Goal: Communication & Community: Ask a question

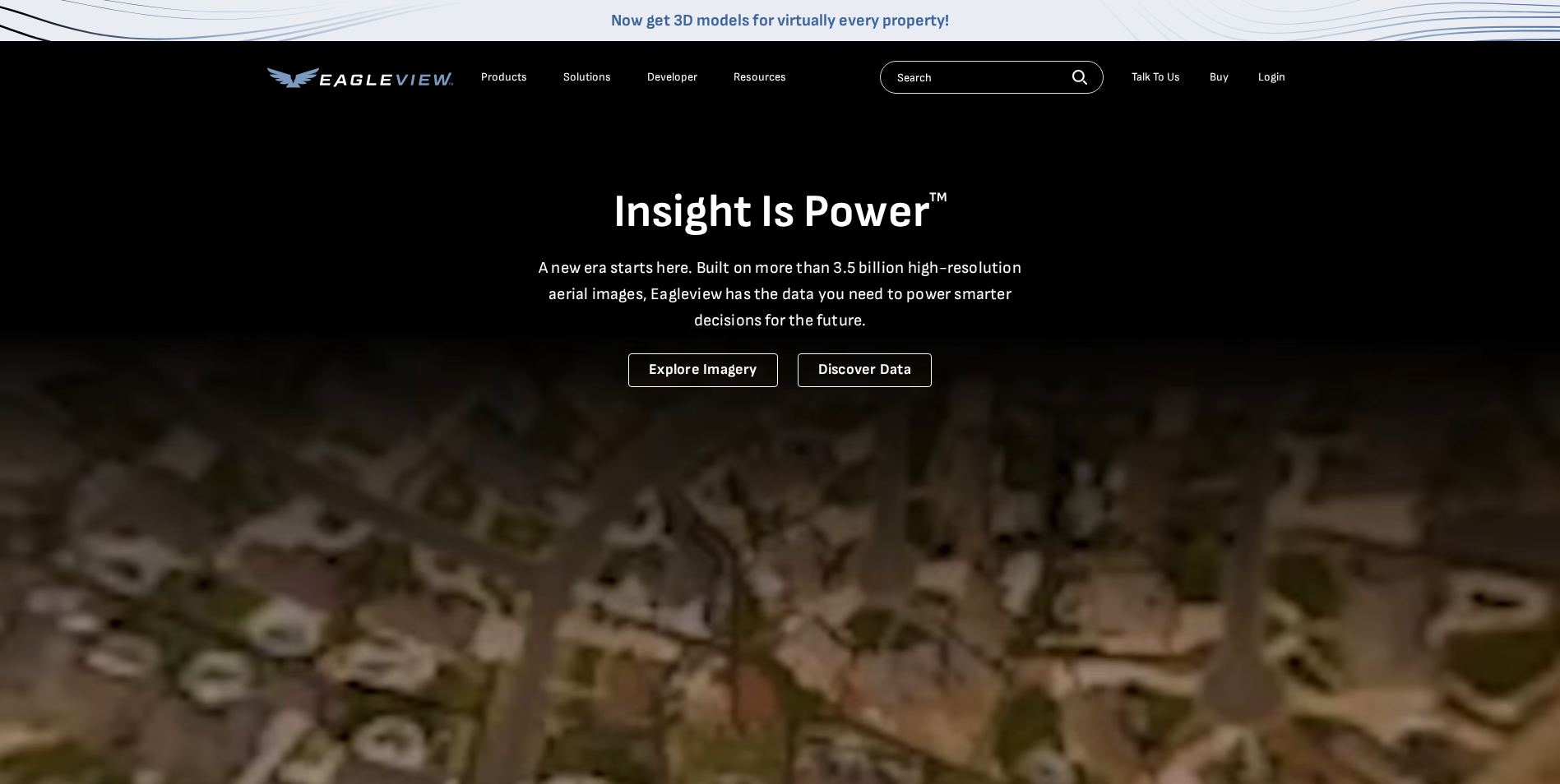
click at [1276, 79] on div "Login" at bounding box center [1271, 77] width 27 height 15
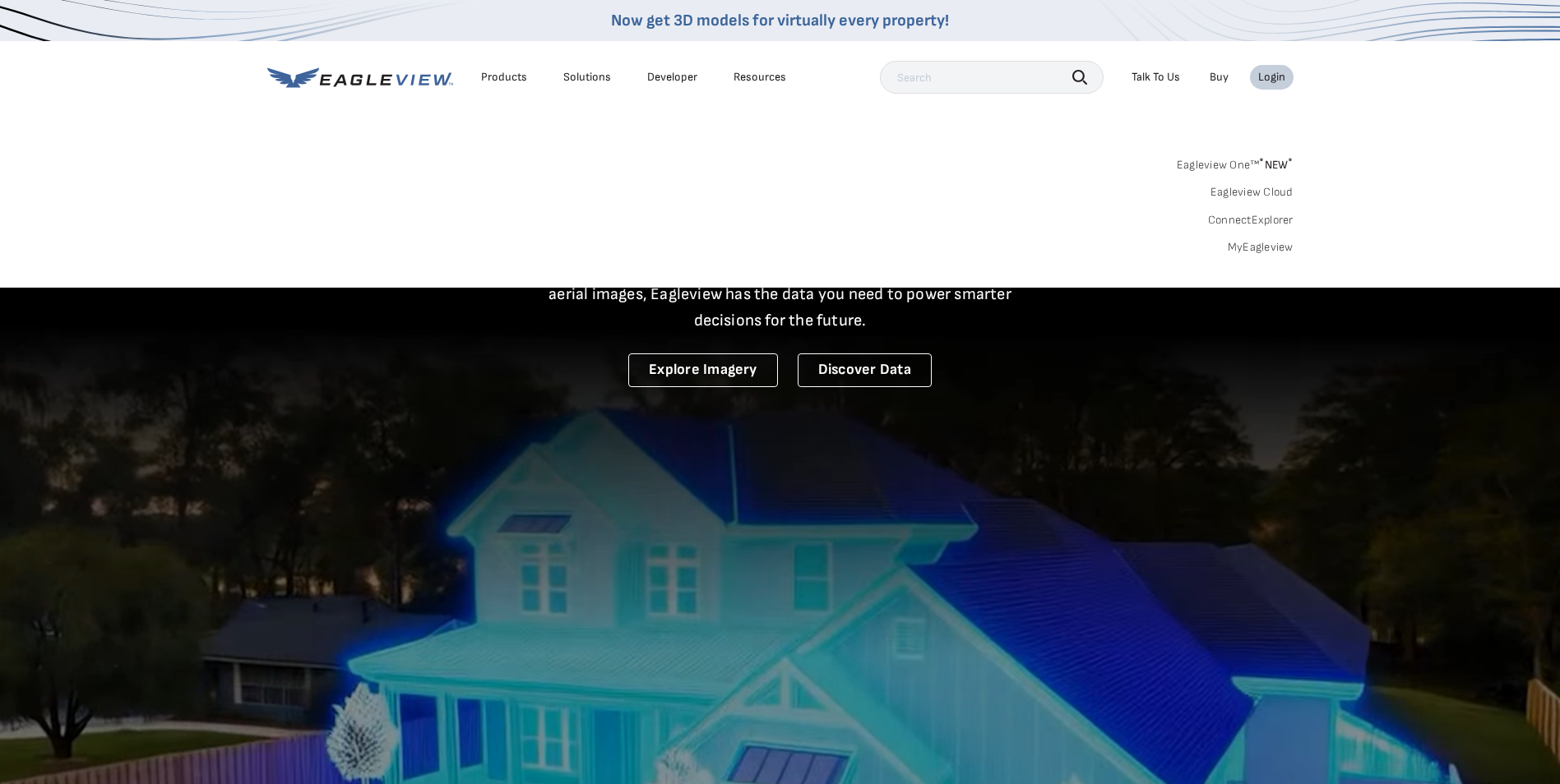
click at [1263, 244] on link "MyEagleview" at bounding box center [1260, 247] width 66 height 15
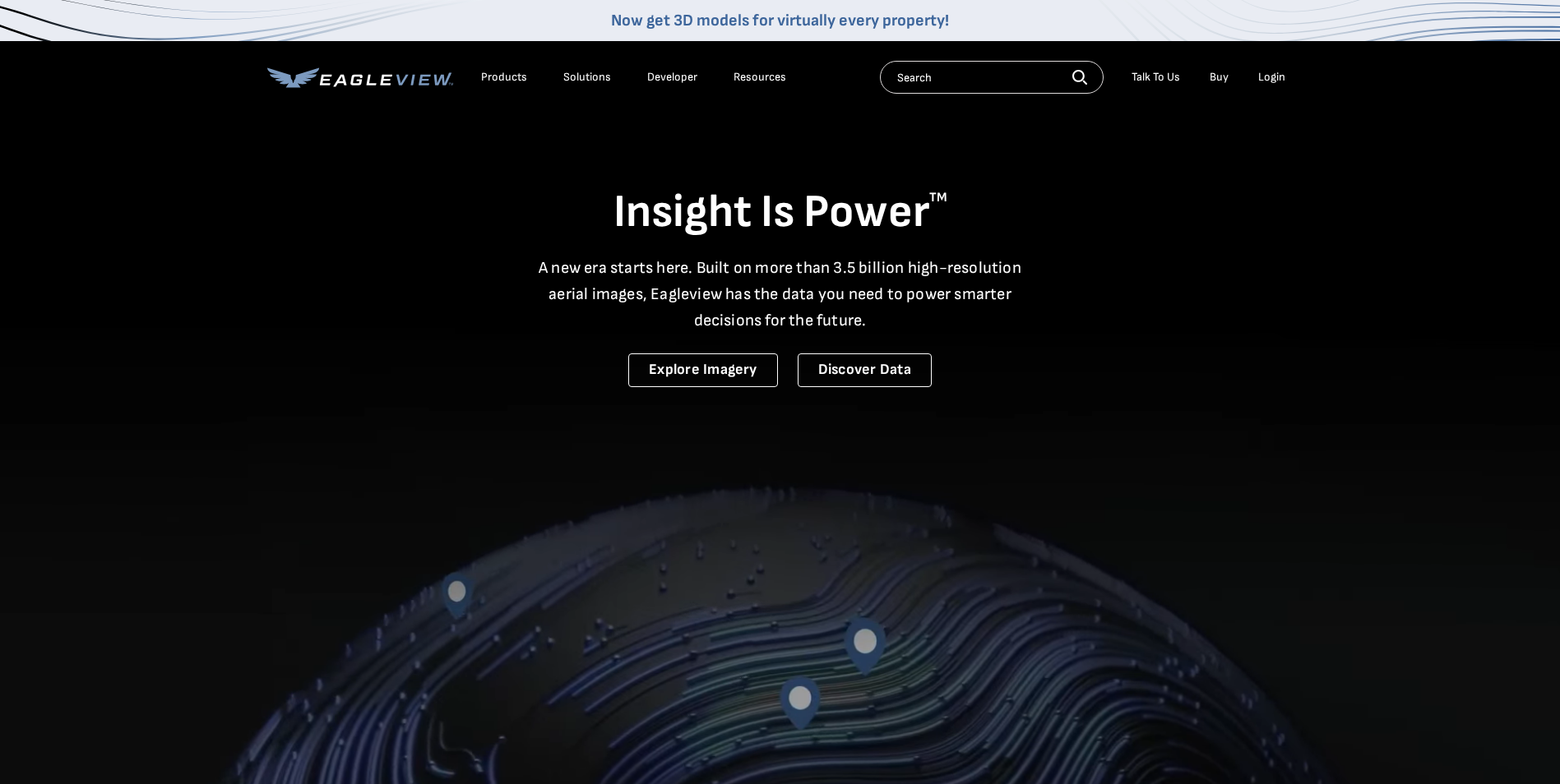
click at [1277, 75] on div "Login" at bounding box center [1271, 77] width 27 height 15
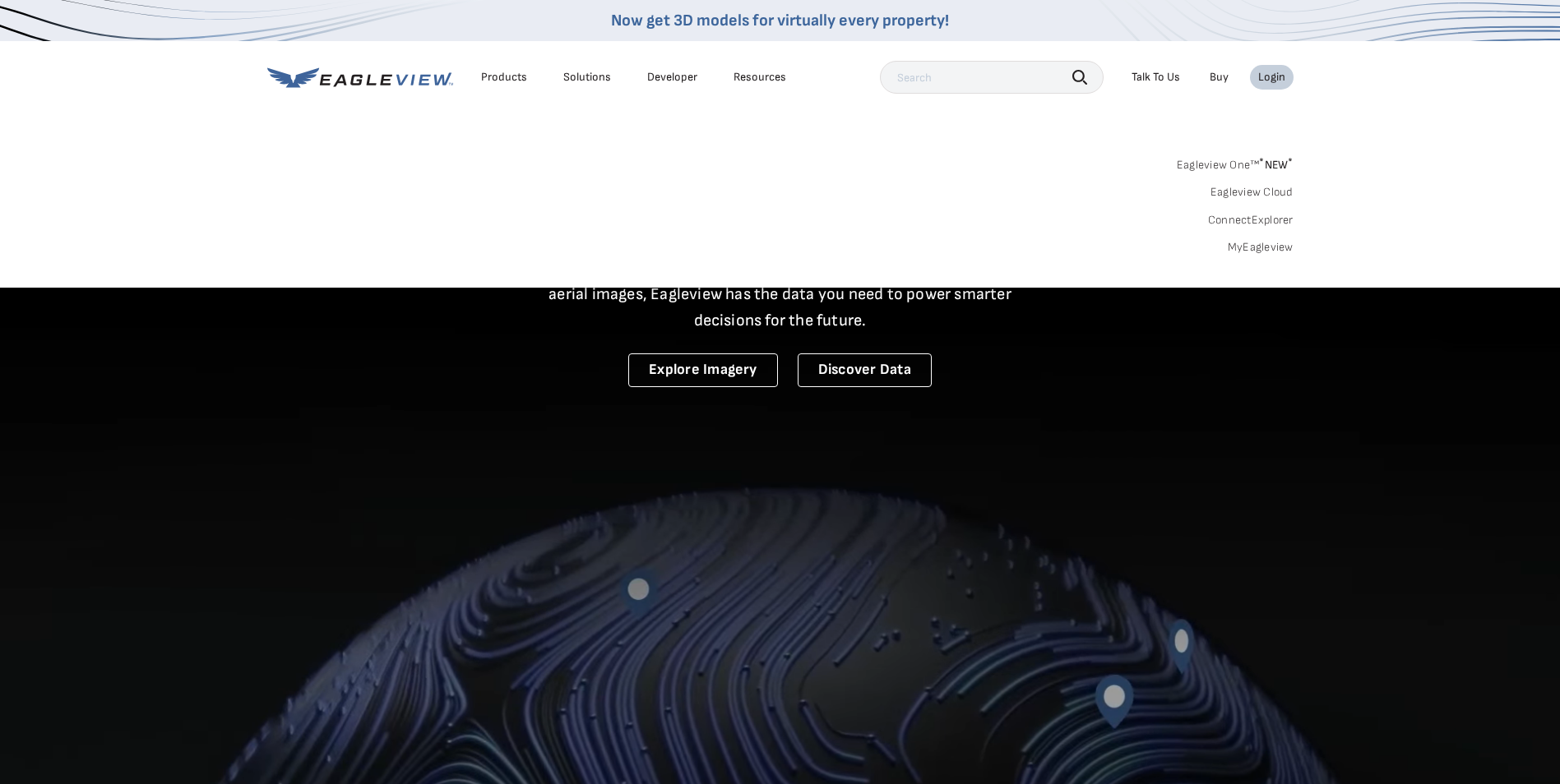
click at [1242, 248] on link "MyEagleview" at bounding box center [1260, 247] width 66 height 15
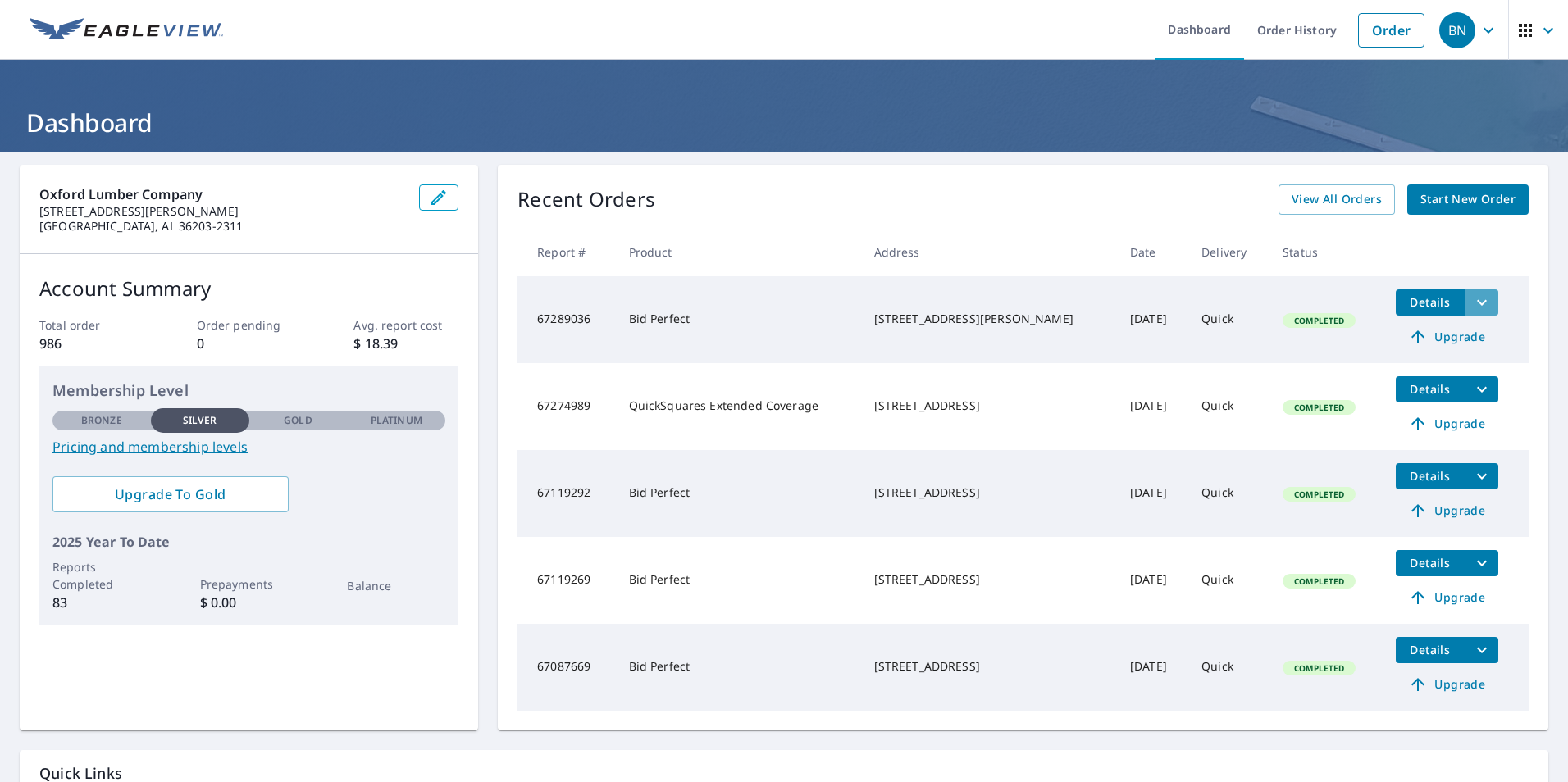
click at [1477, 306] on icon "filesDropdownBtn-67289036" at bounding box center [1481, 303] width 19 height 19
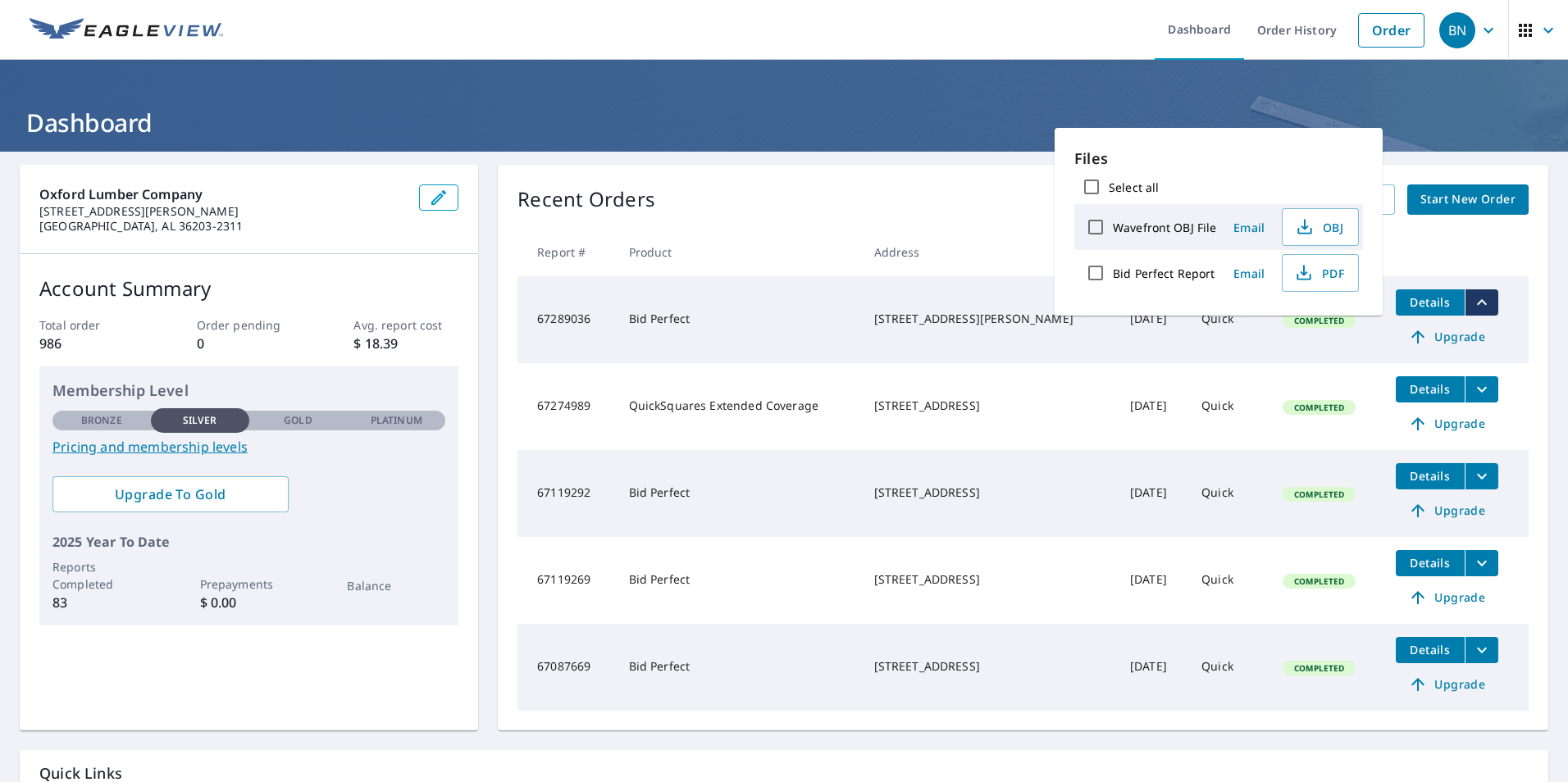
click at [1477, 306] on icon "filesDropdownBtn-67289036" at bounding box center [1481, 303] width 19 height 19
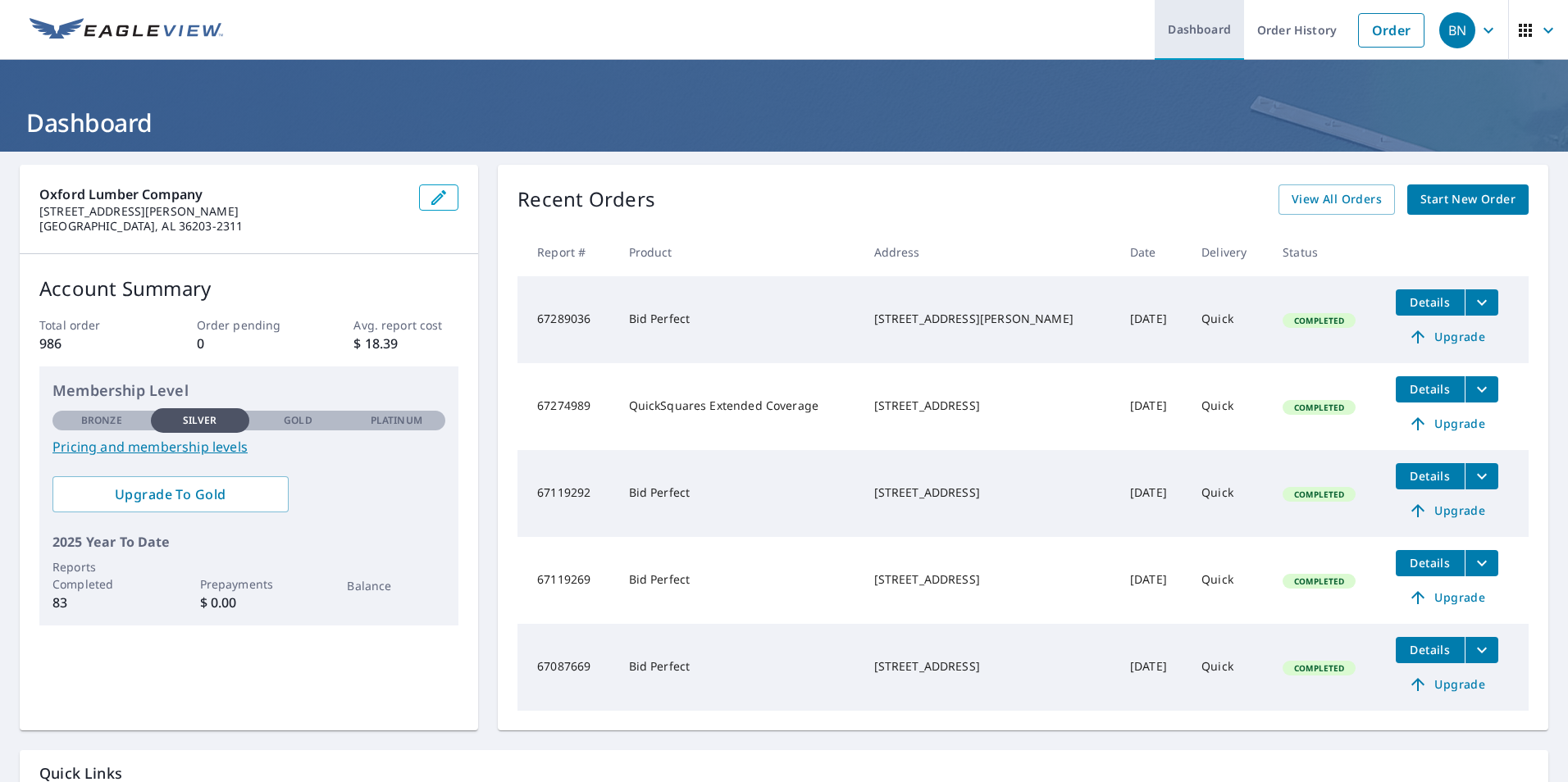
click at [1197, 27] on link "Dashboard" at bounding box center [1199, 30] width 89 height 59
click at [1418, 301] on span "Details" at bounding box center [1430, 302] width 49 height 16
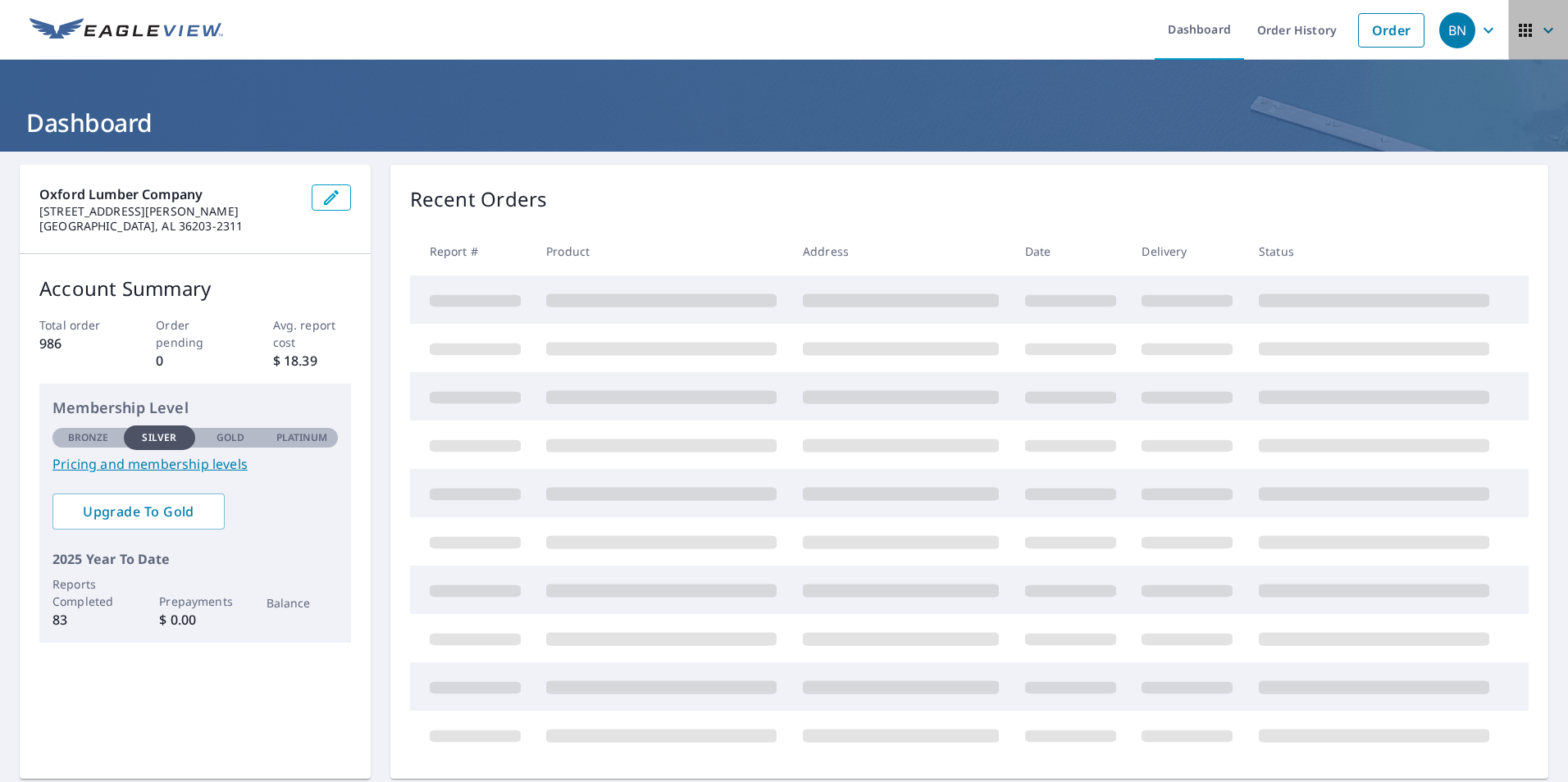
click at [1538, 32] on icon "button" at bounding box center [1548, 30] width 19 height 19
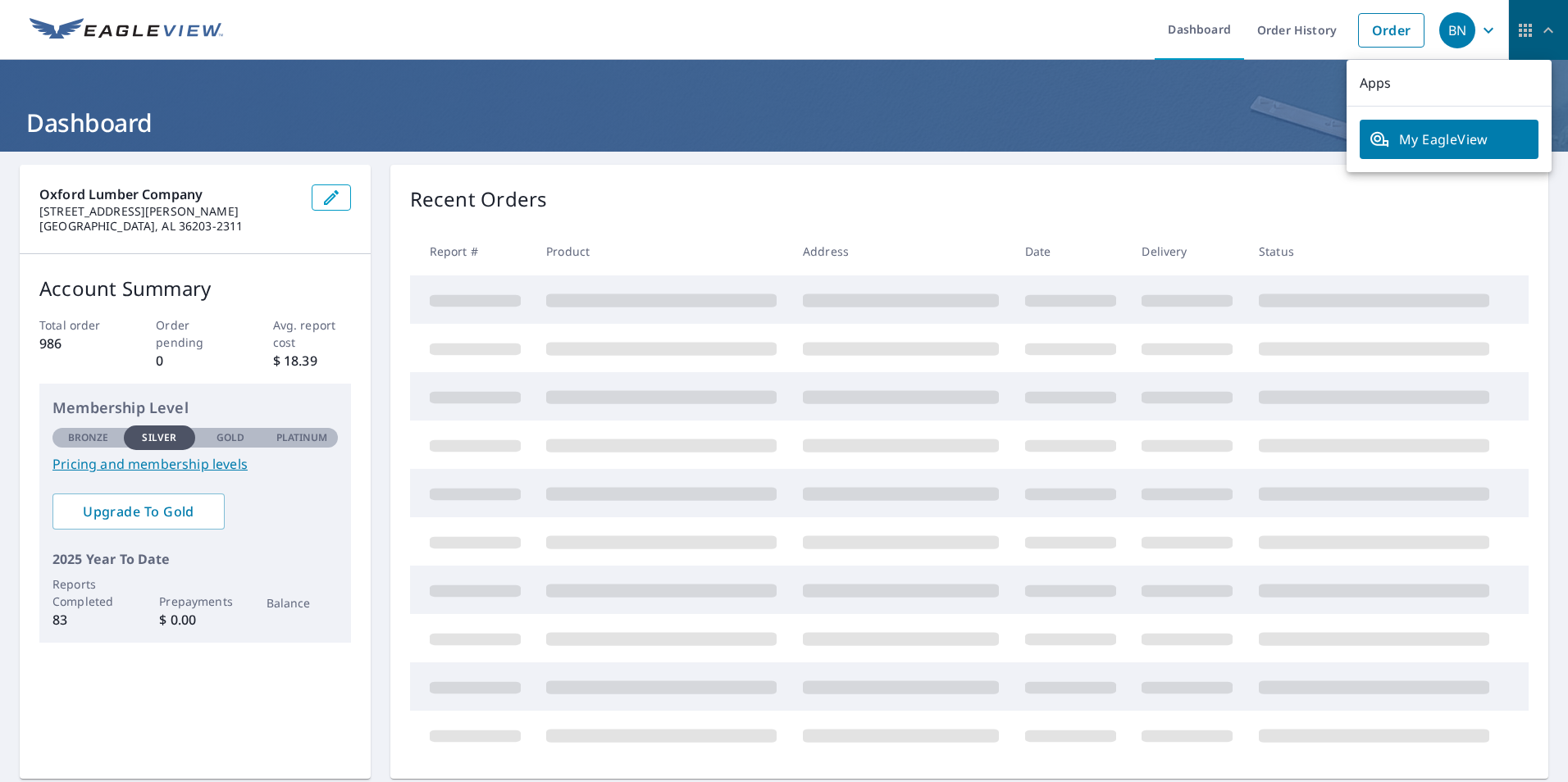
click at [1538, 32] on icon "button" at bounding box center [1548, 30] width 19 height 19
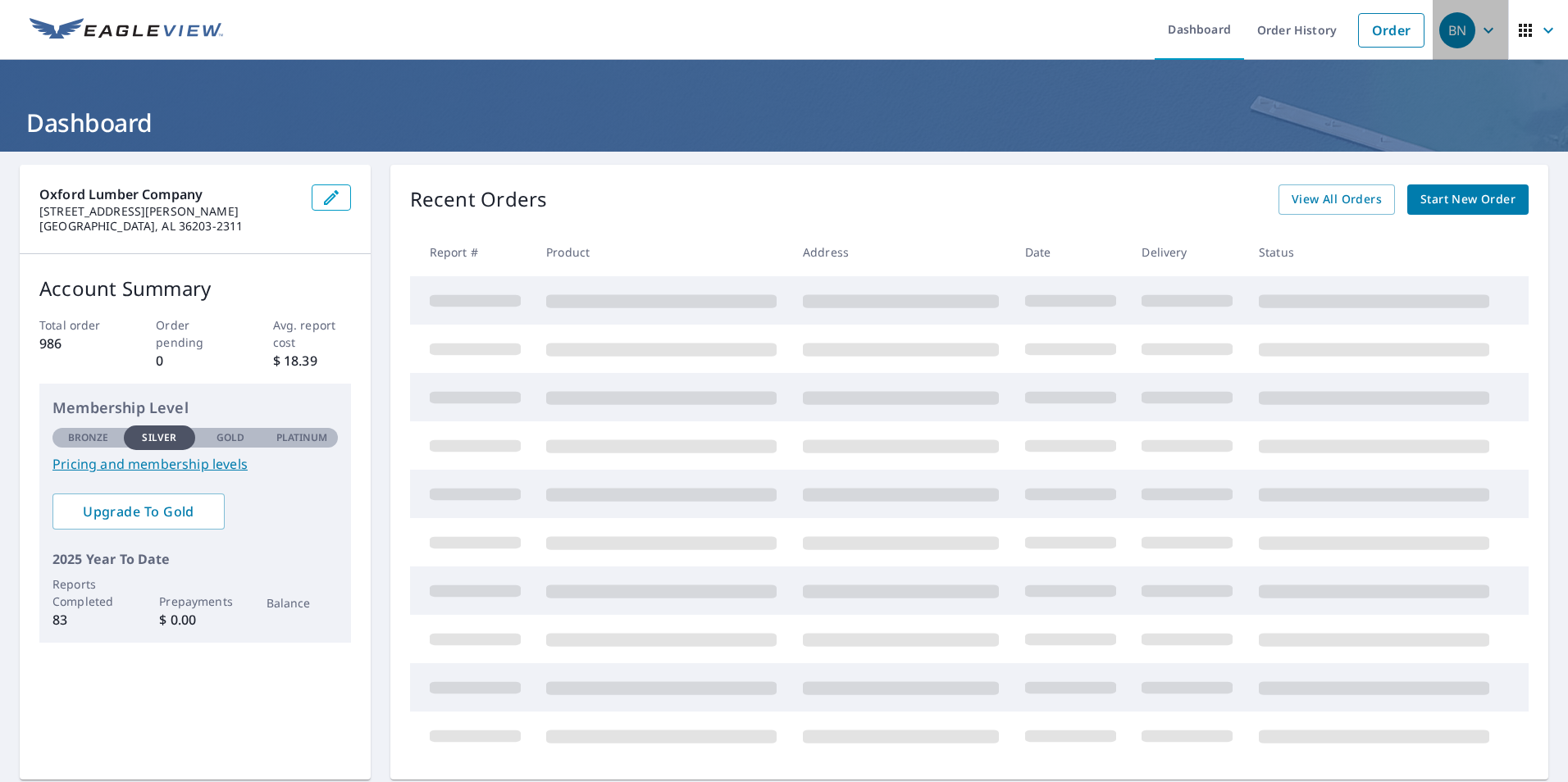
click at [1479, 32] on icon "button" at bounding box center [1488, 30] width 19 height 19
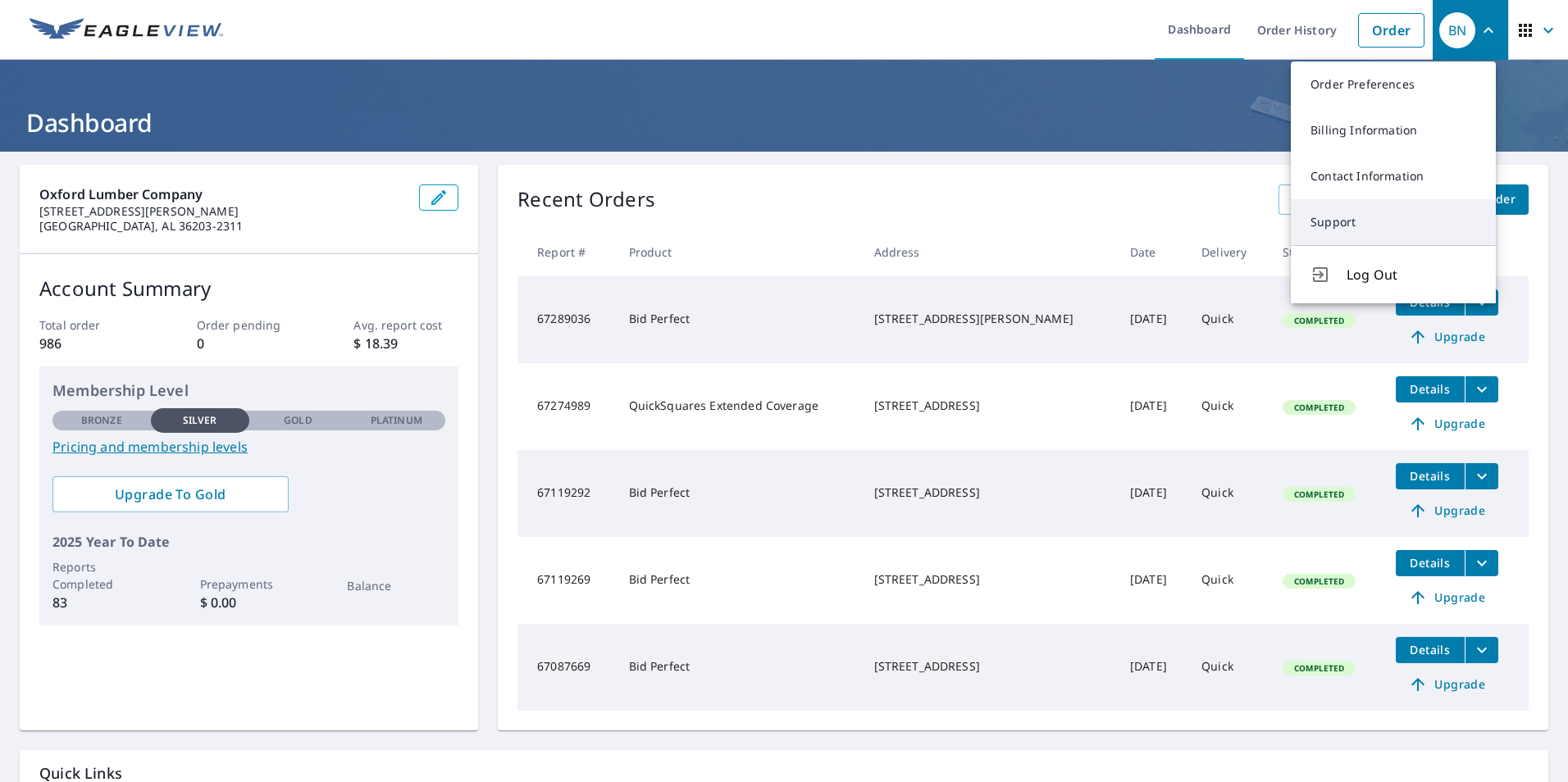
click at [1330, 217] on link "Support" at bounding box center [1393, 222] width 205 height 45
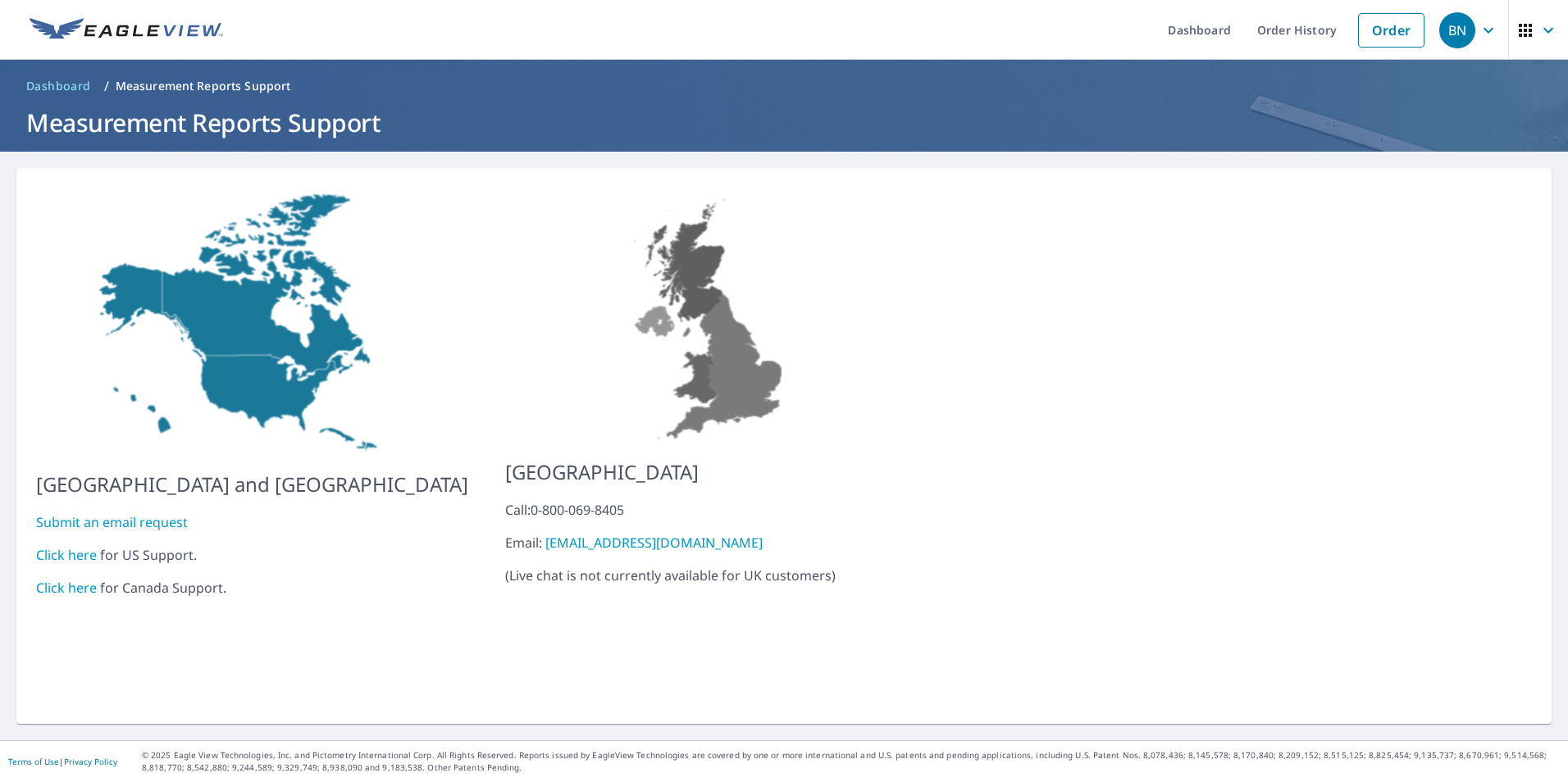
click at [90, 513] on link "Submit an email request" at bounding box center [111, 522] width 151 height 18
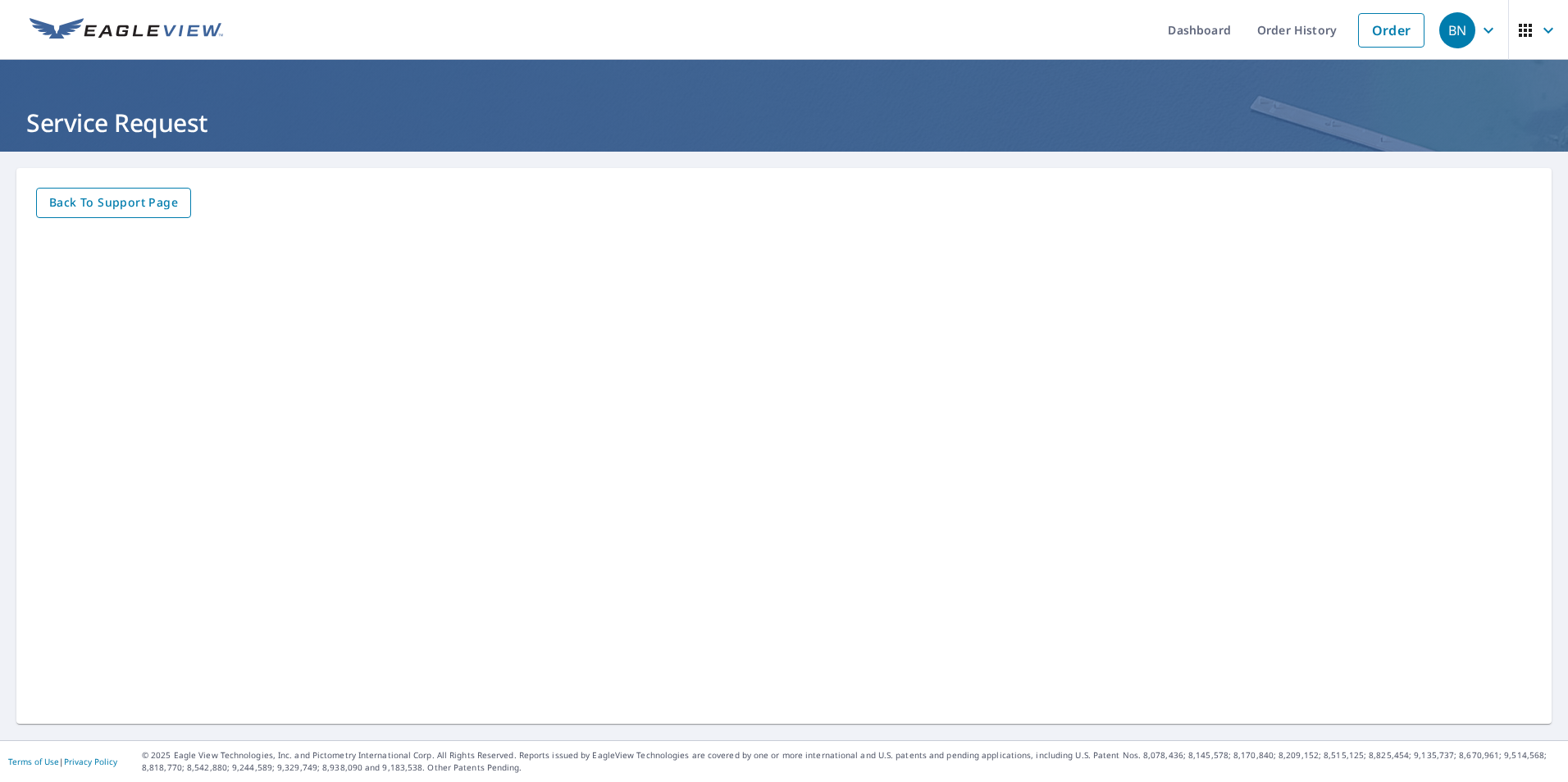
click at [105, 192] on button "Back to Support page" at bounding box center [113, 203] width 155 height 31
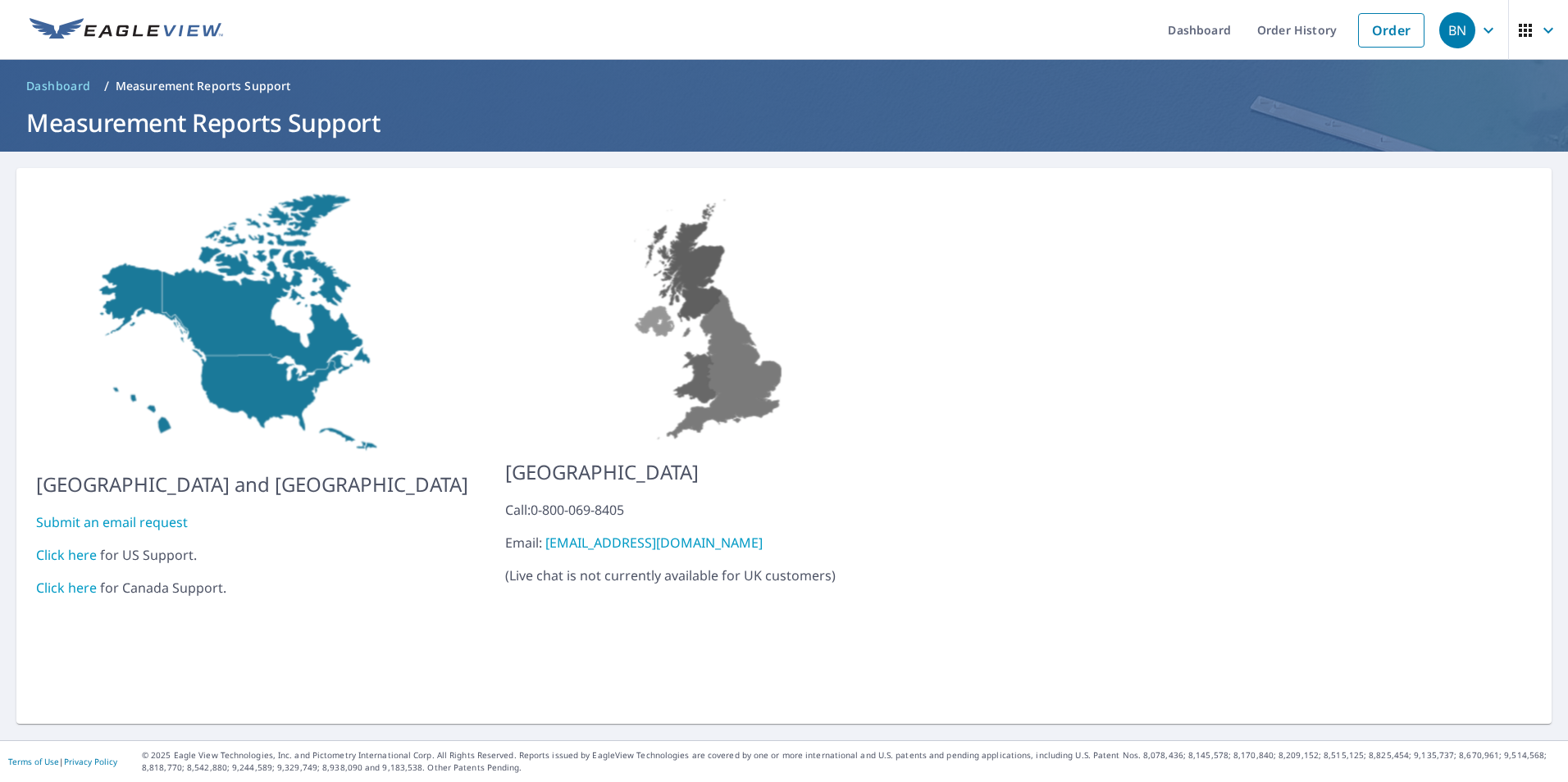
click at [105, 513] on link "Submit an email request" at bounding box center [111, 522] width 151 height 18
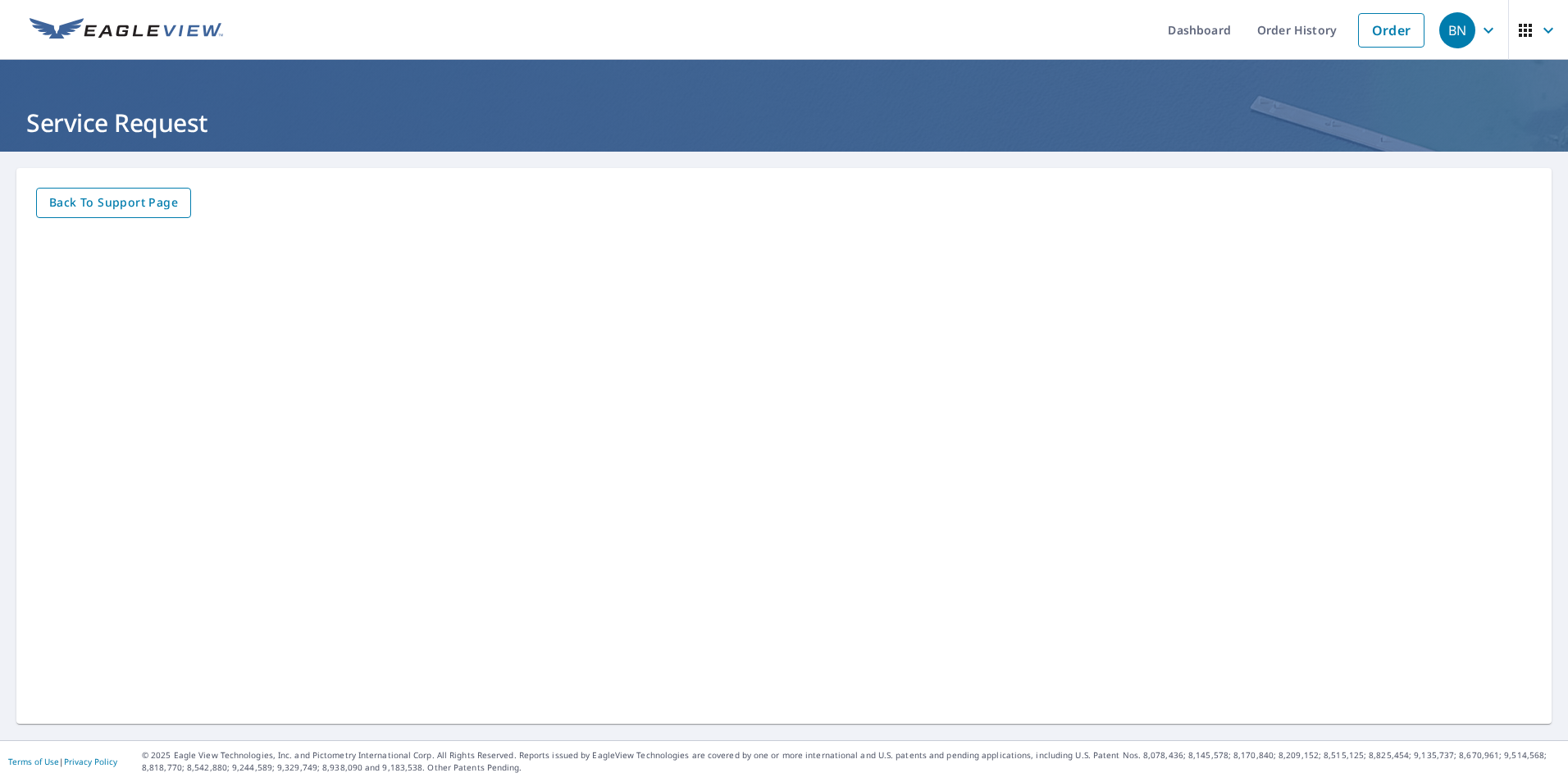
click at [68, 196] on span "Back to Support page" at bounding box center [113, 202] width 129 height 20
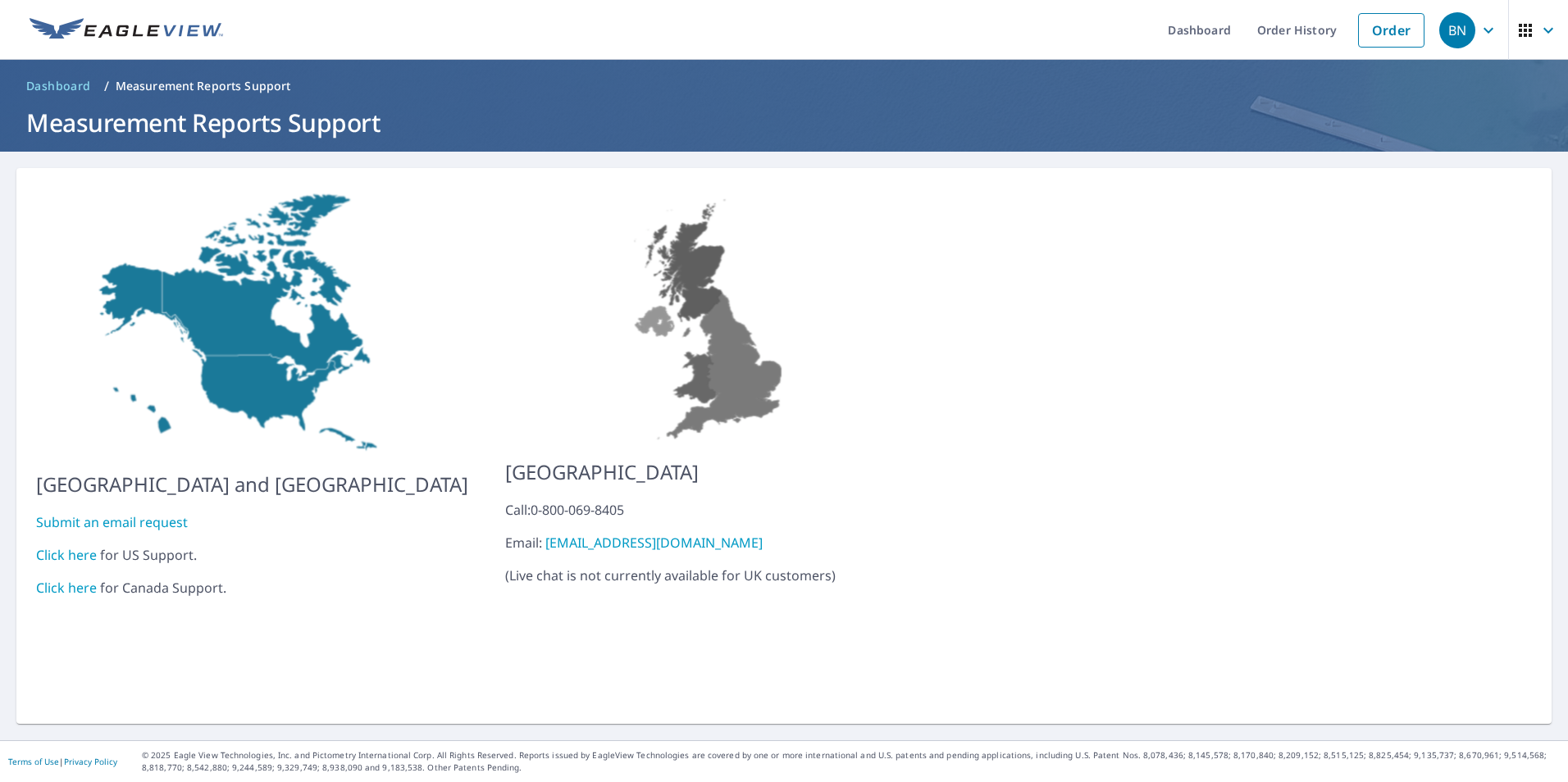
click at [116, 514] on link "Submit an email request" at bounding box center [111, 522] width 151 height 18
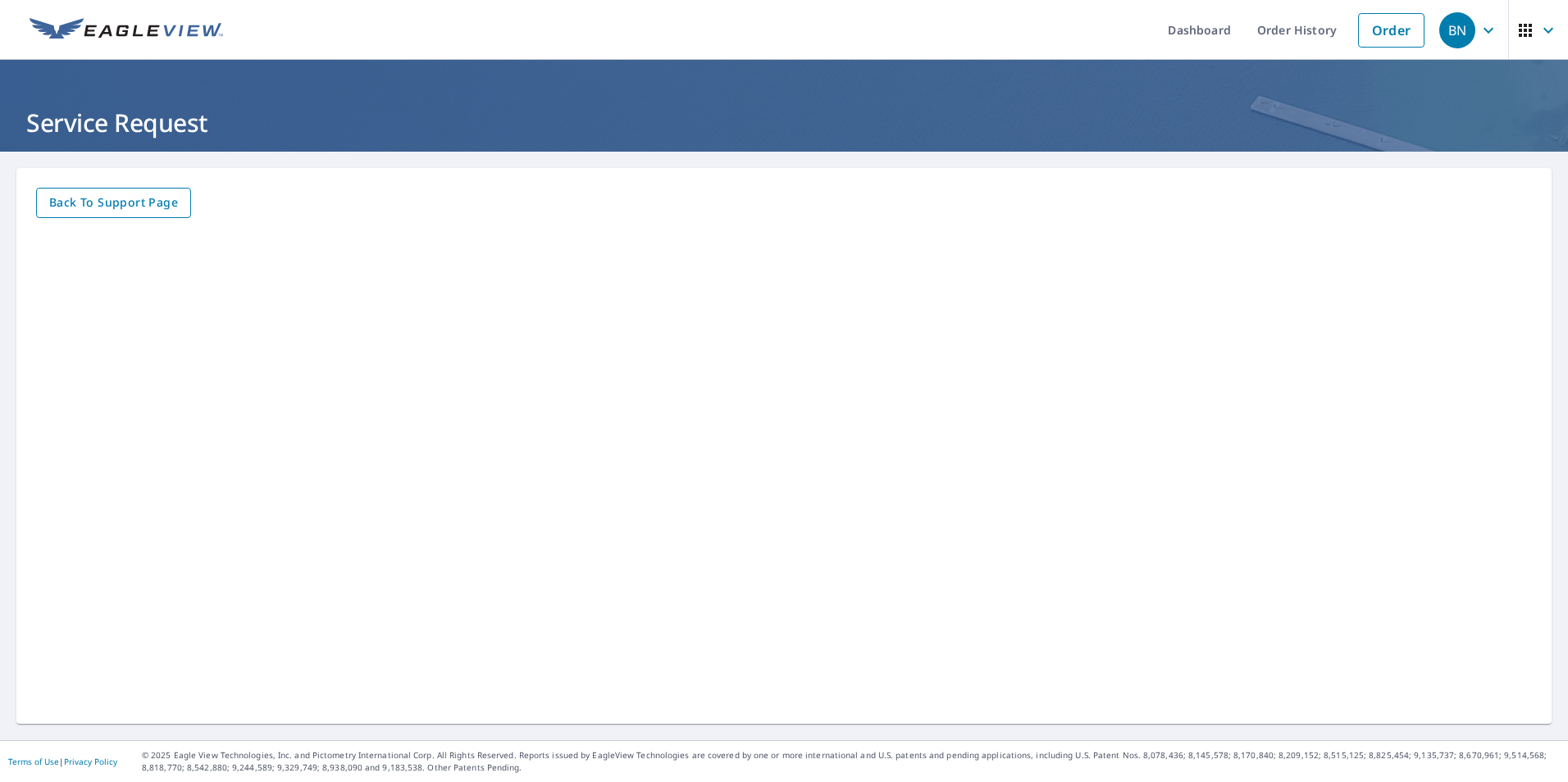
click at [70, 204] on span "Back to Support page" at bounding box center [113, 202] width 129 height 20
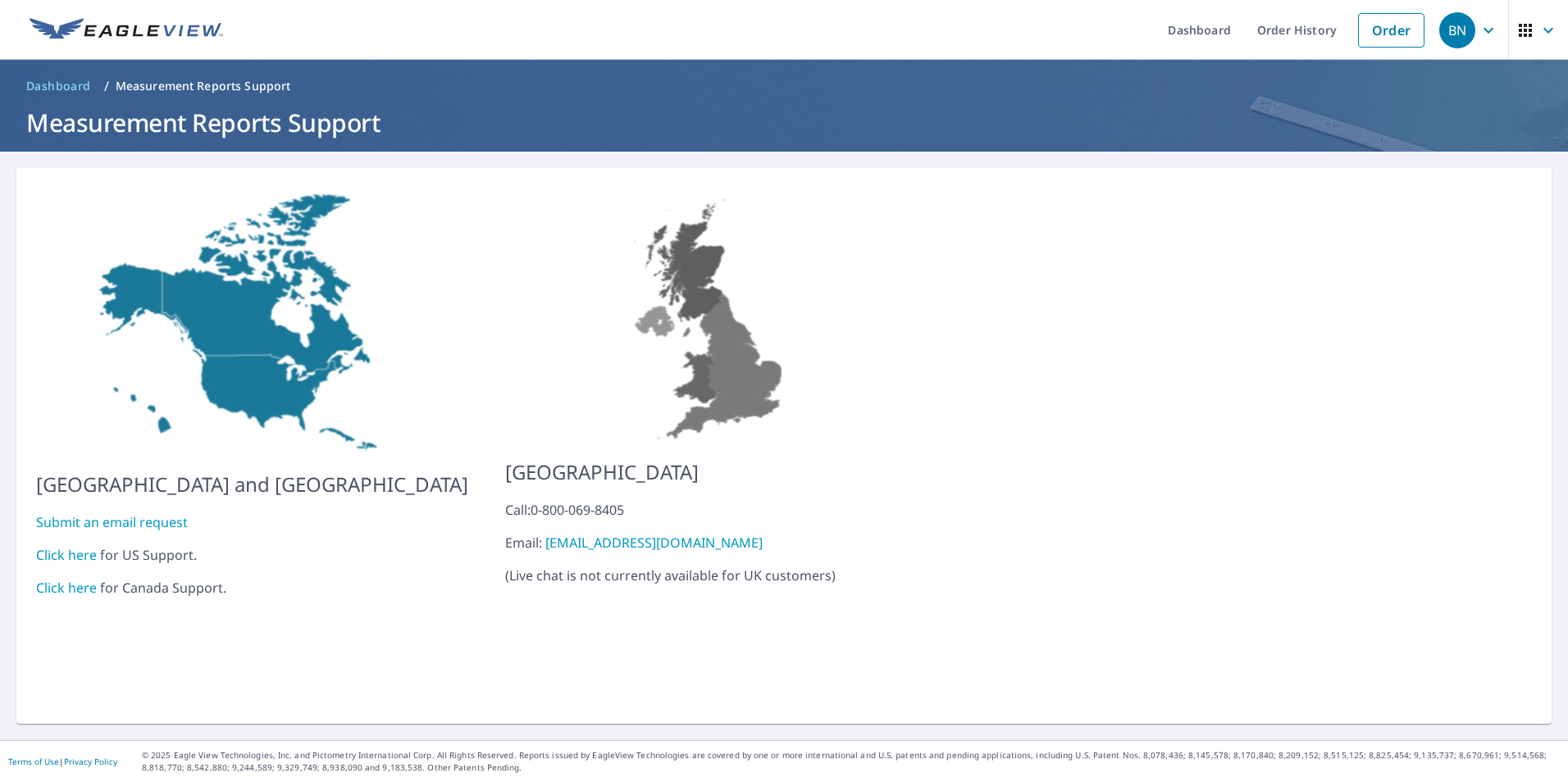
click at [52, 546] on link "Click here" at bounding box center [66, 555] width 60 height 18
click at [73, 546] on link "Click here" at bounding box center [66, 555] width 60 height 18
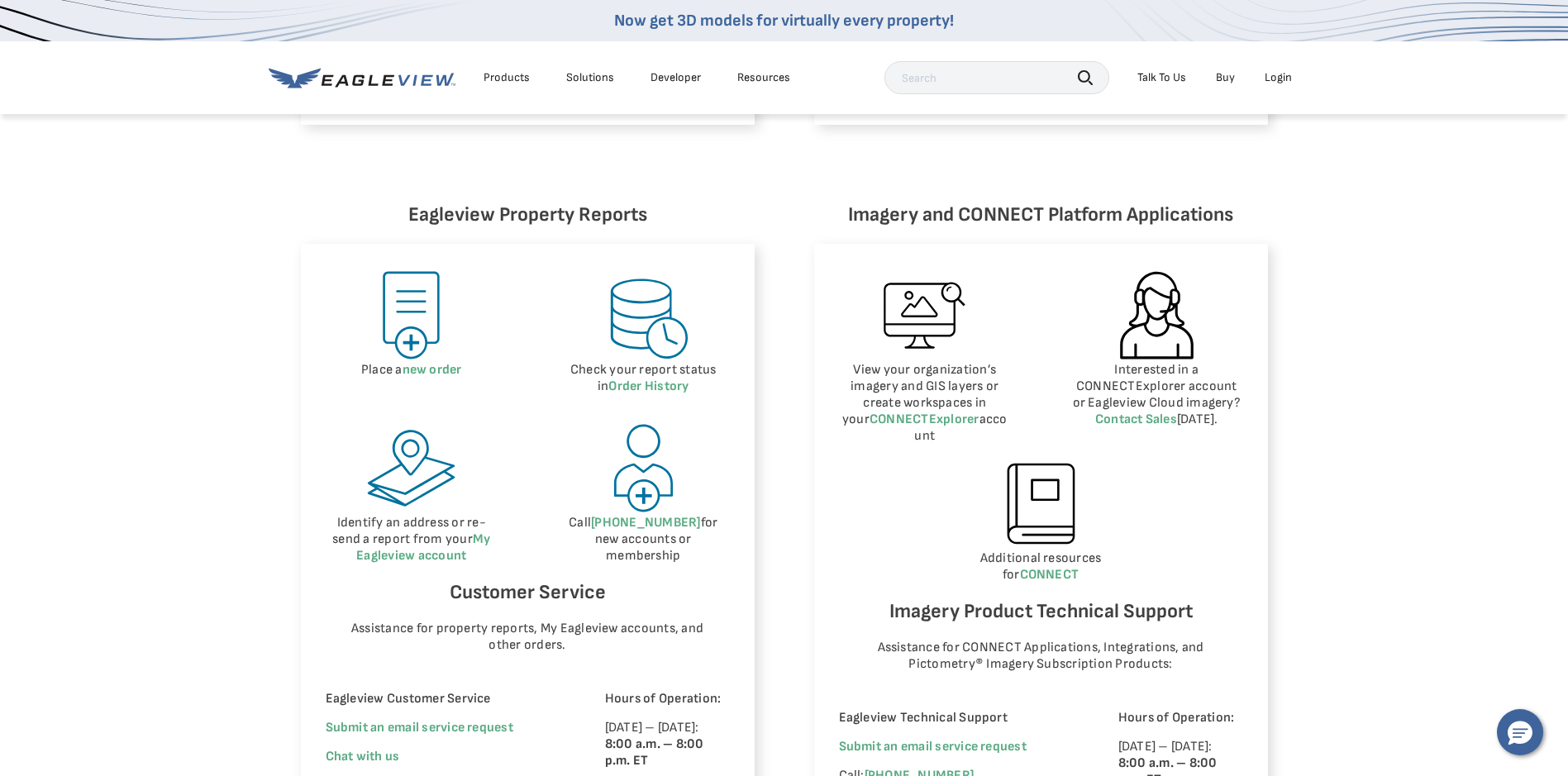
scroll to position [826, 0]
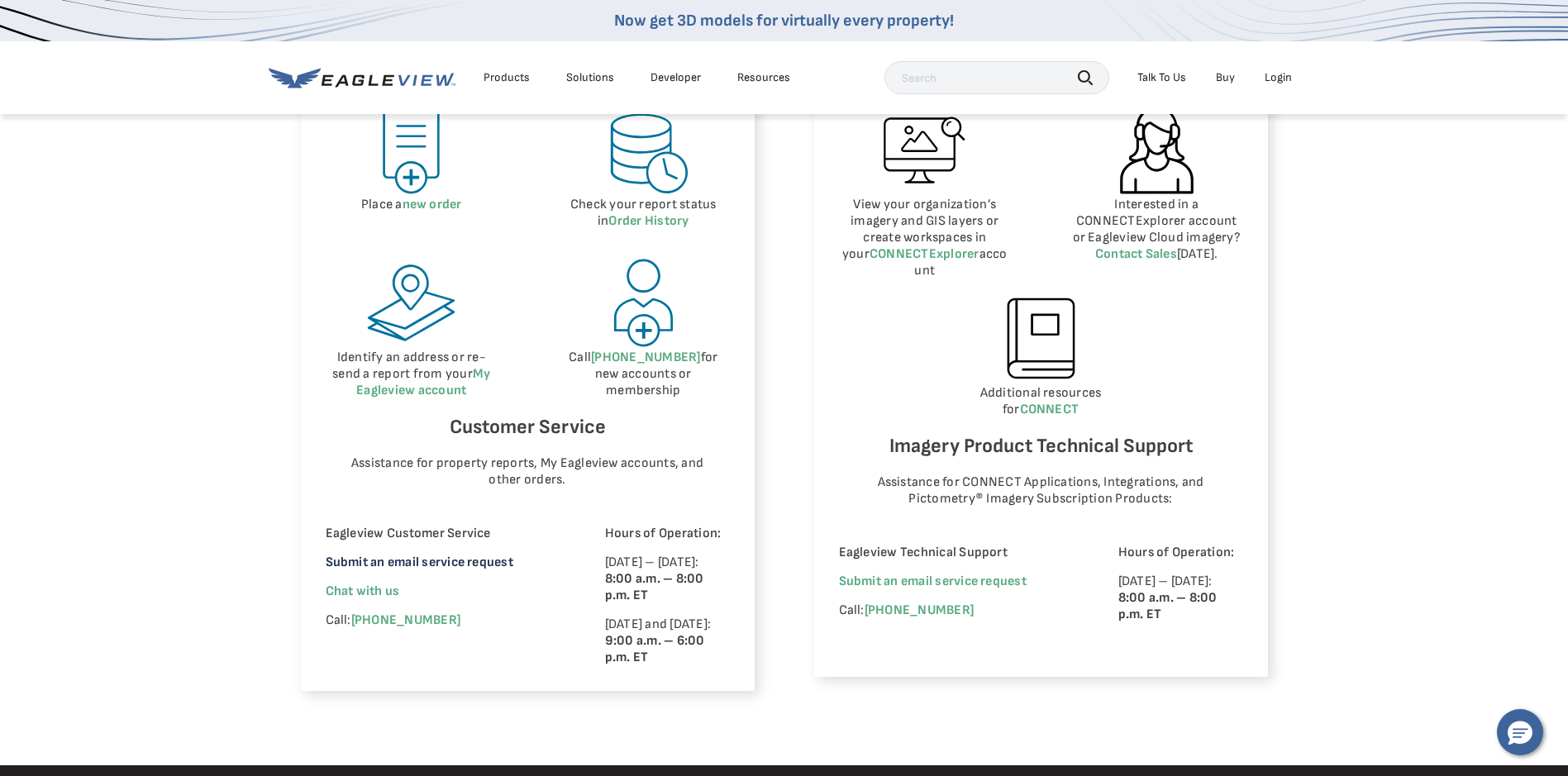
click at [359, 559] on link "Submit an email service request" at bounding box center [419, 563] width 188 height 16
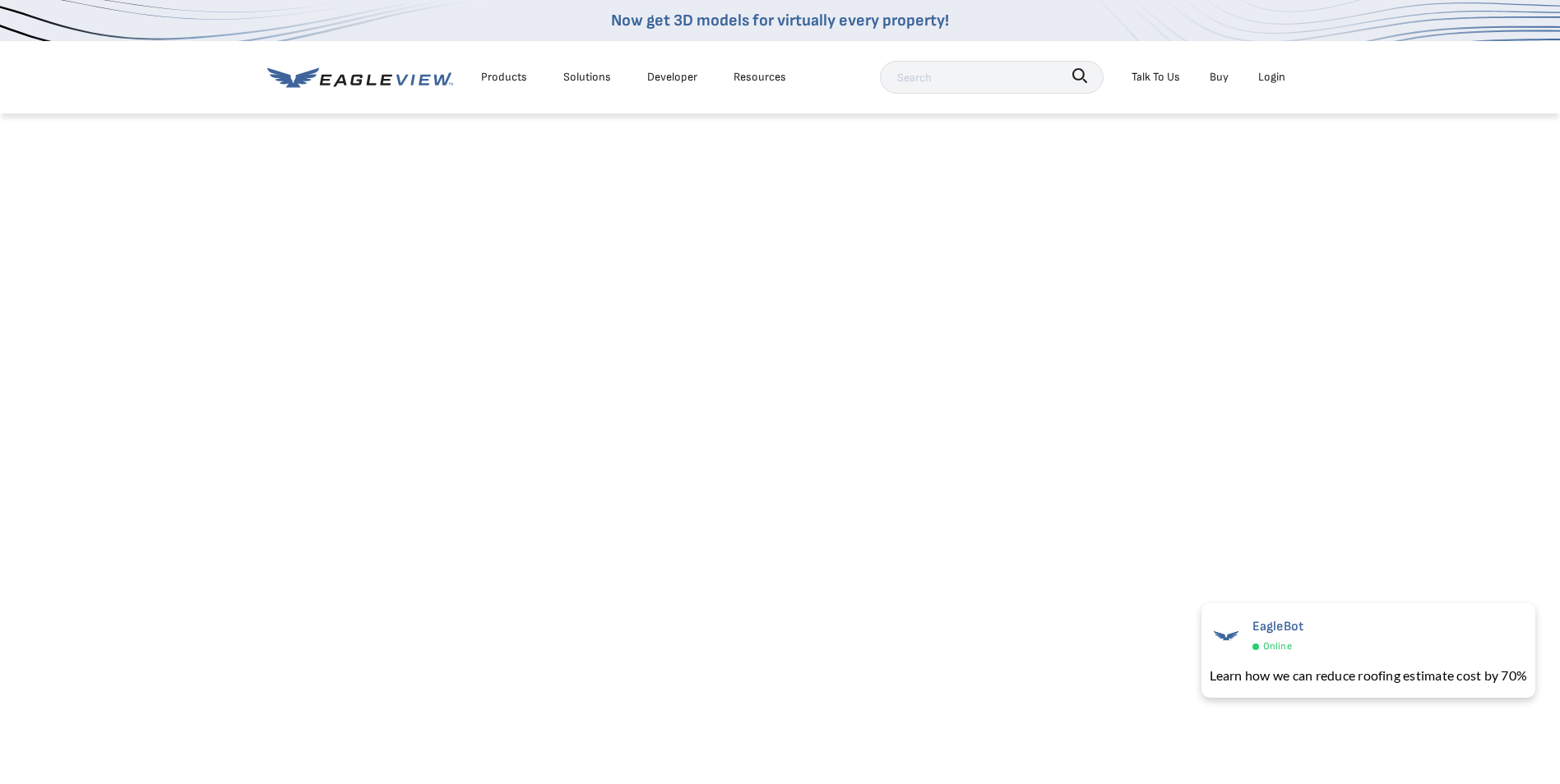
scroll to position [493, 0]
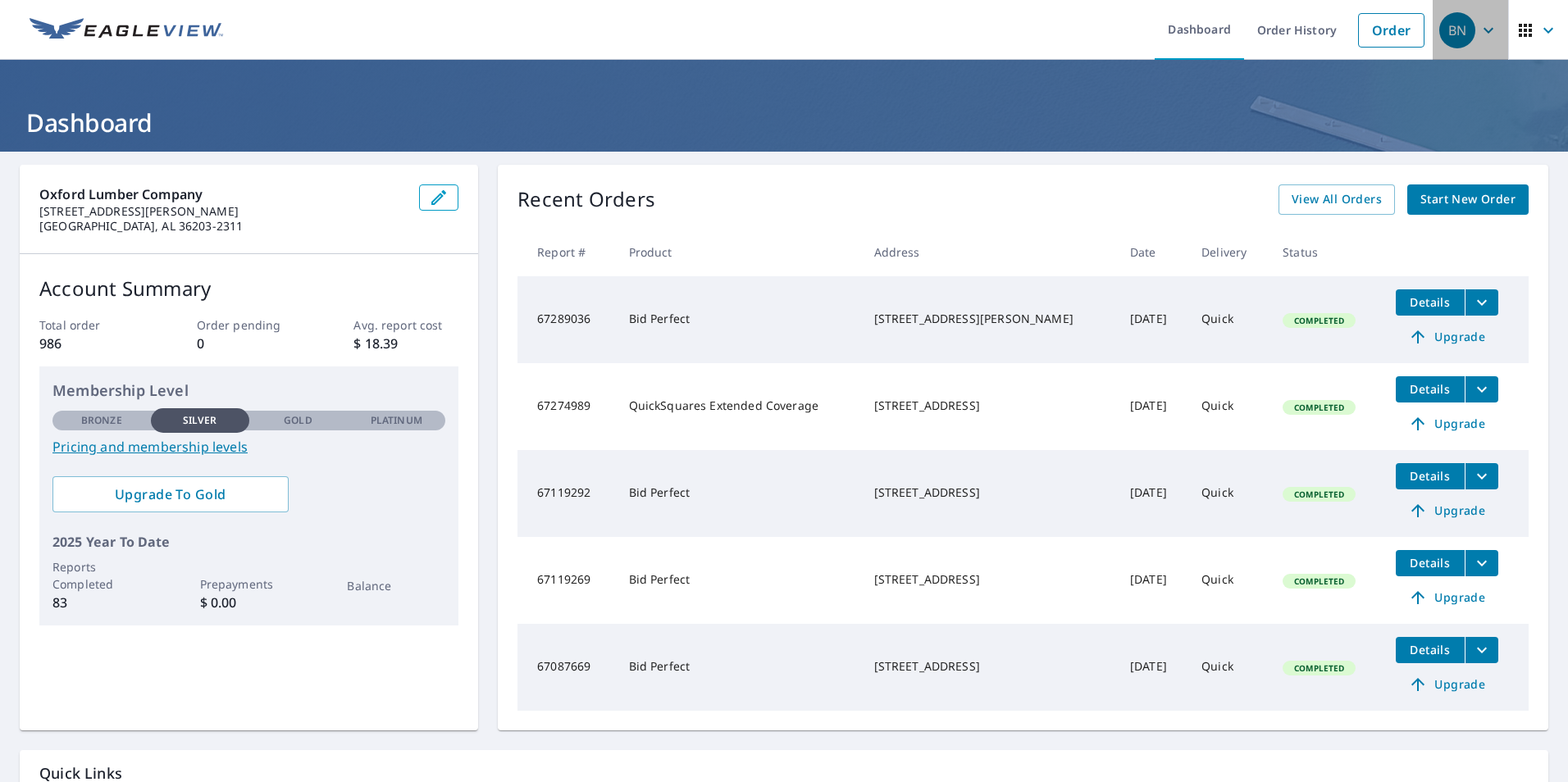
click at [1483, 28] on icon "button" at bounding box center [1488, 30] width 10 height 6
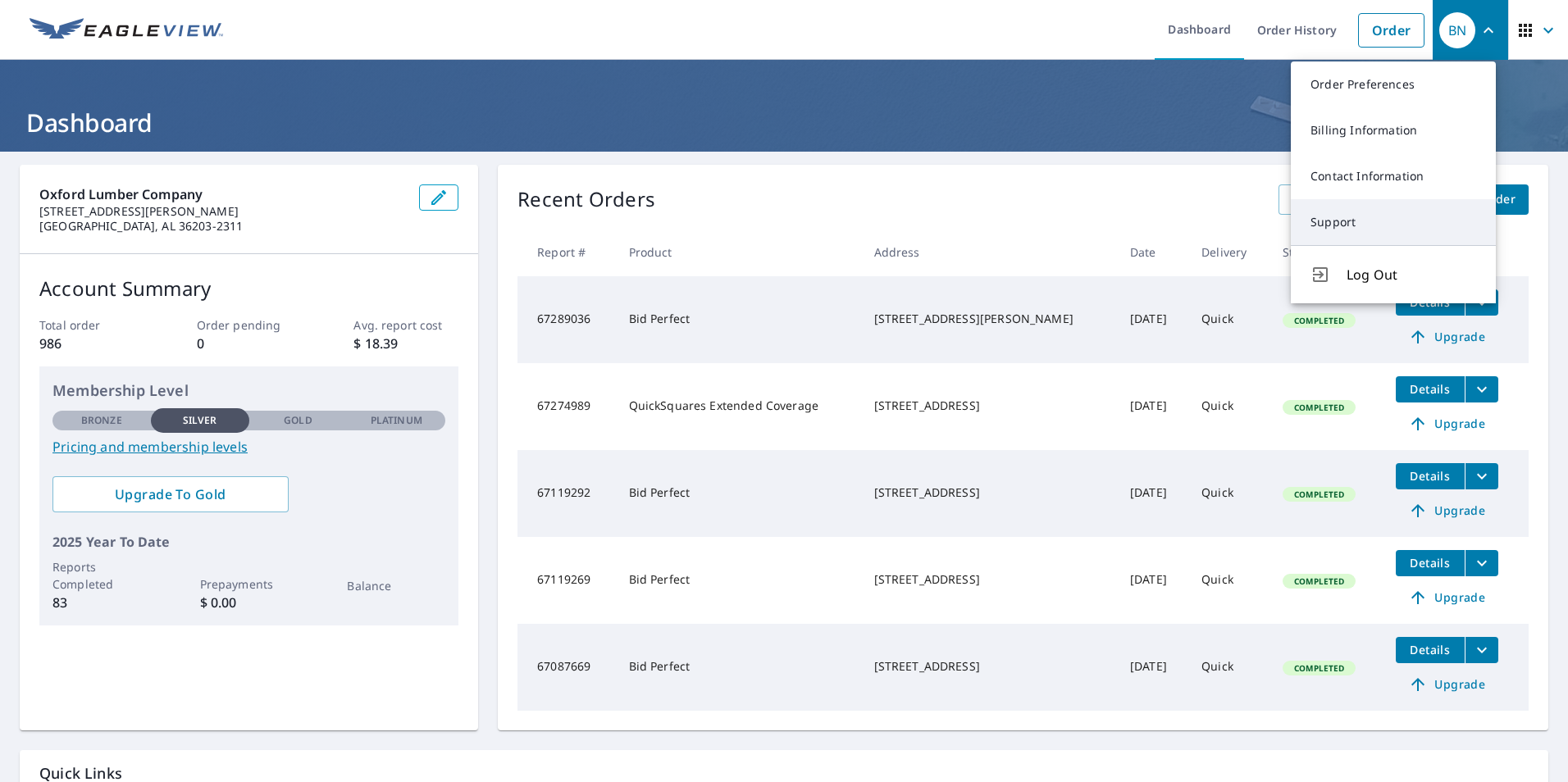
click at [1349, 220] on link "Support" at bounding box center [1393, 222] width 205 height 45
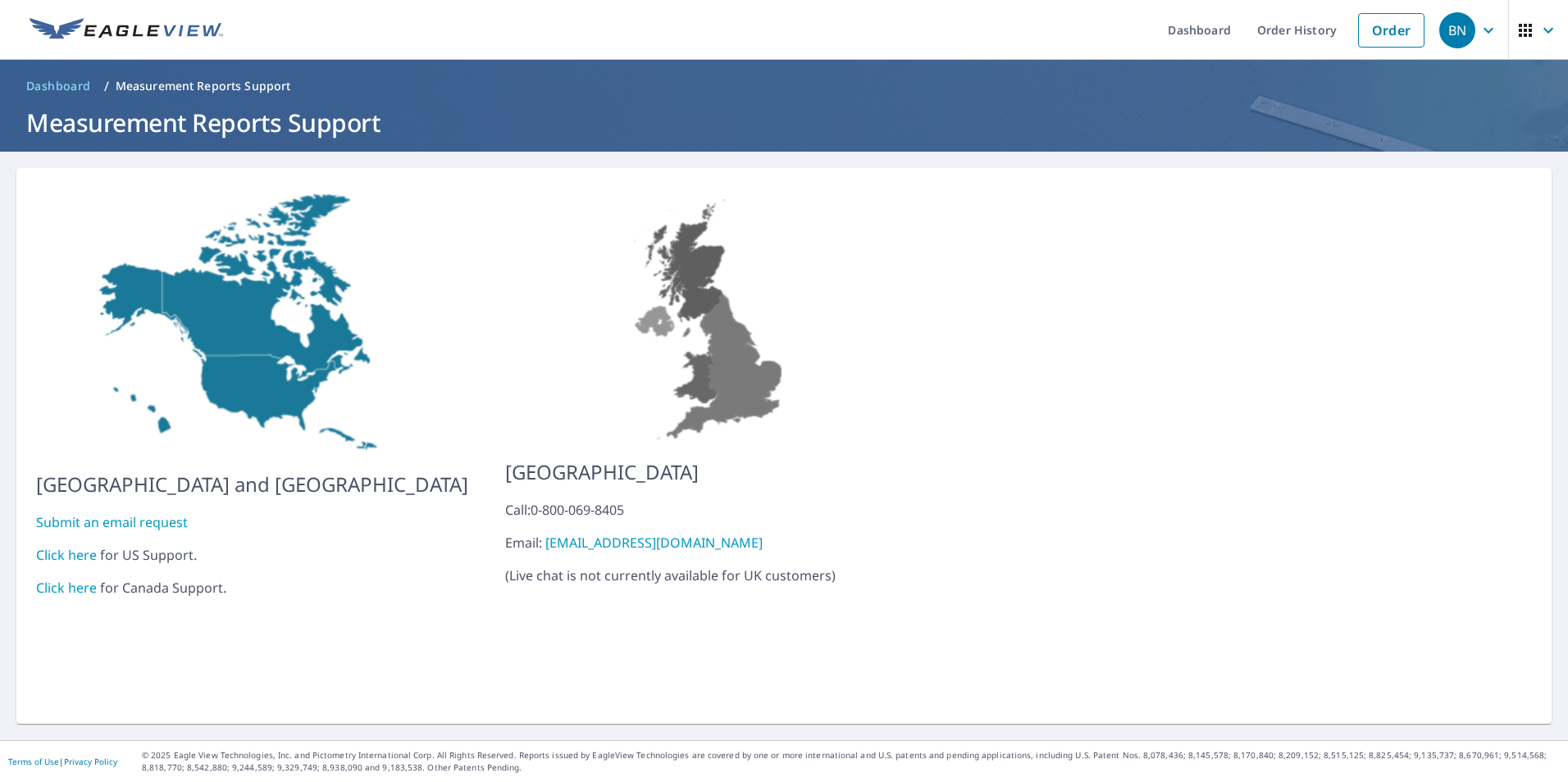
click at [71, 546] on link "Click here" at bounding box center [66, 555] width 60 height 18
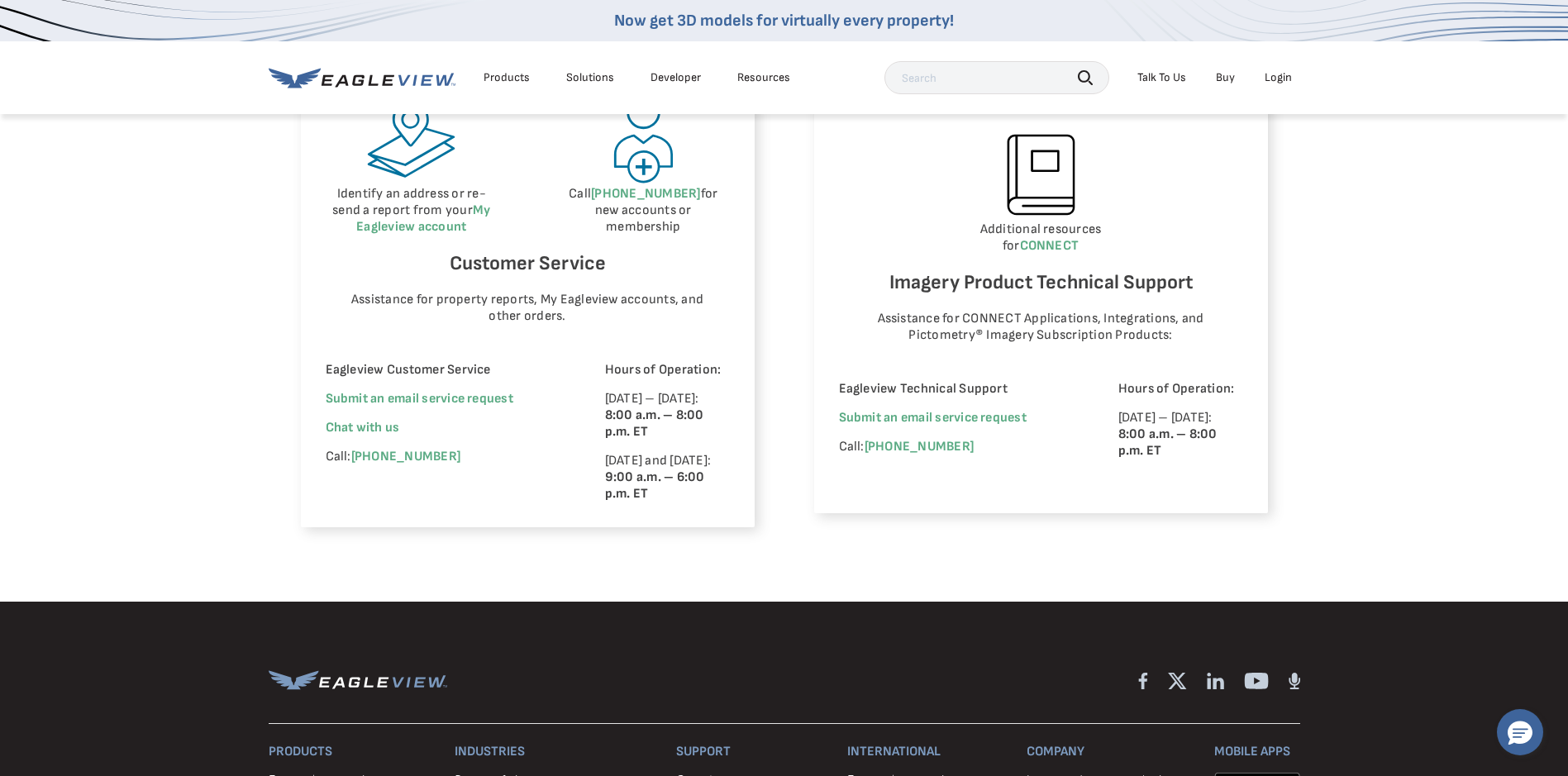
scroll to position [992, 0]
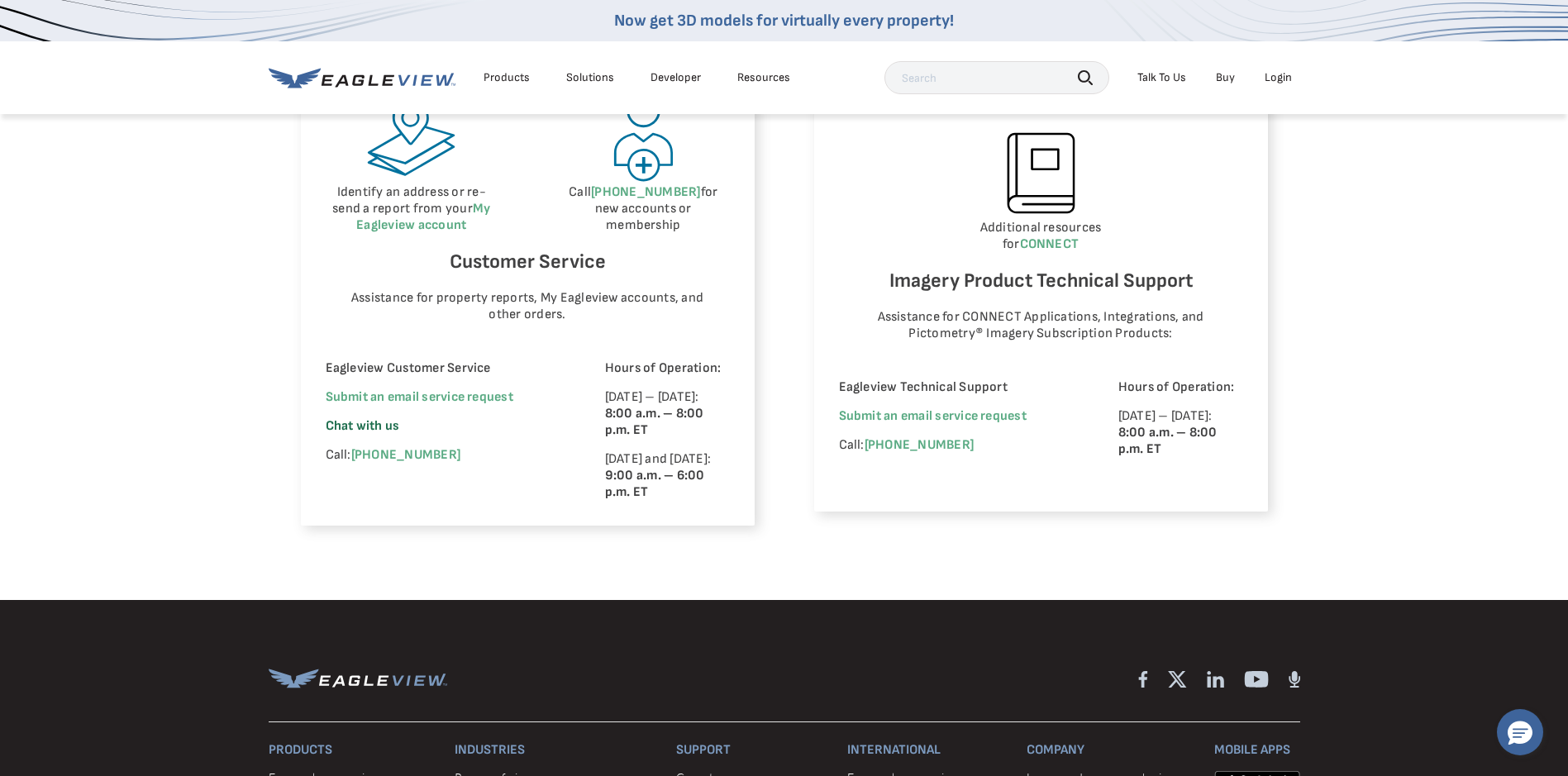
click at [350, 421] on span "Chat with us" at bounding box center [362, 426] width 74 height 16
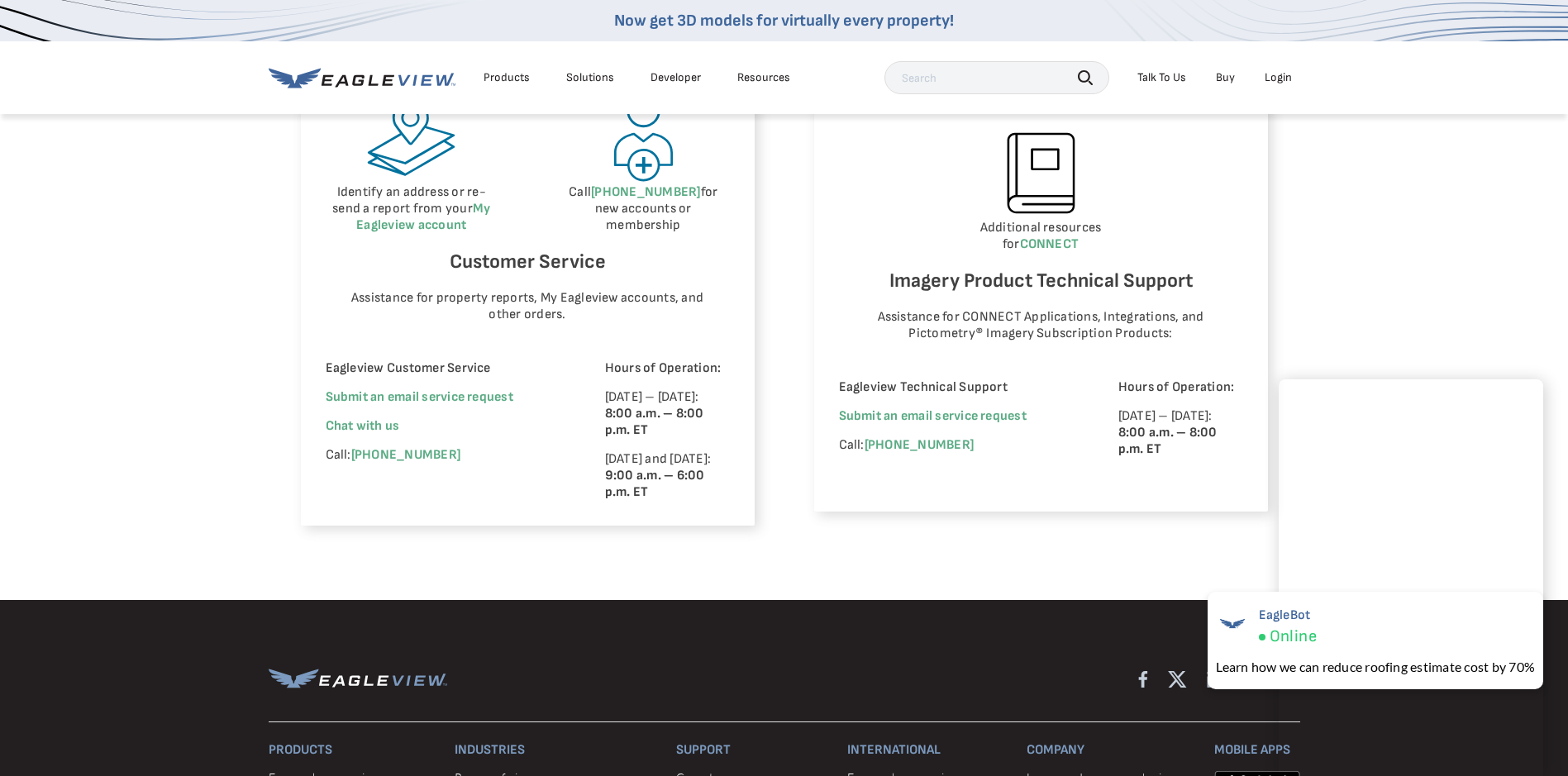
click at [943, 562] on div "Eagleview Property Reports Place a new order Check your report status in Order …" at bounding box center [784, 198] width 1568 height 806
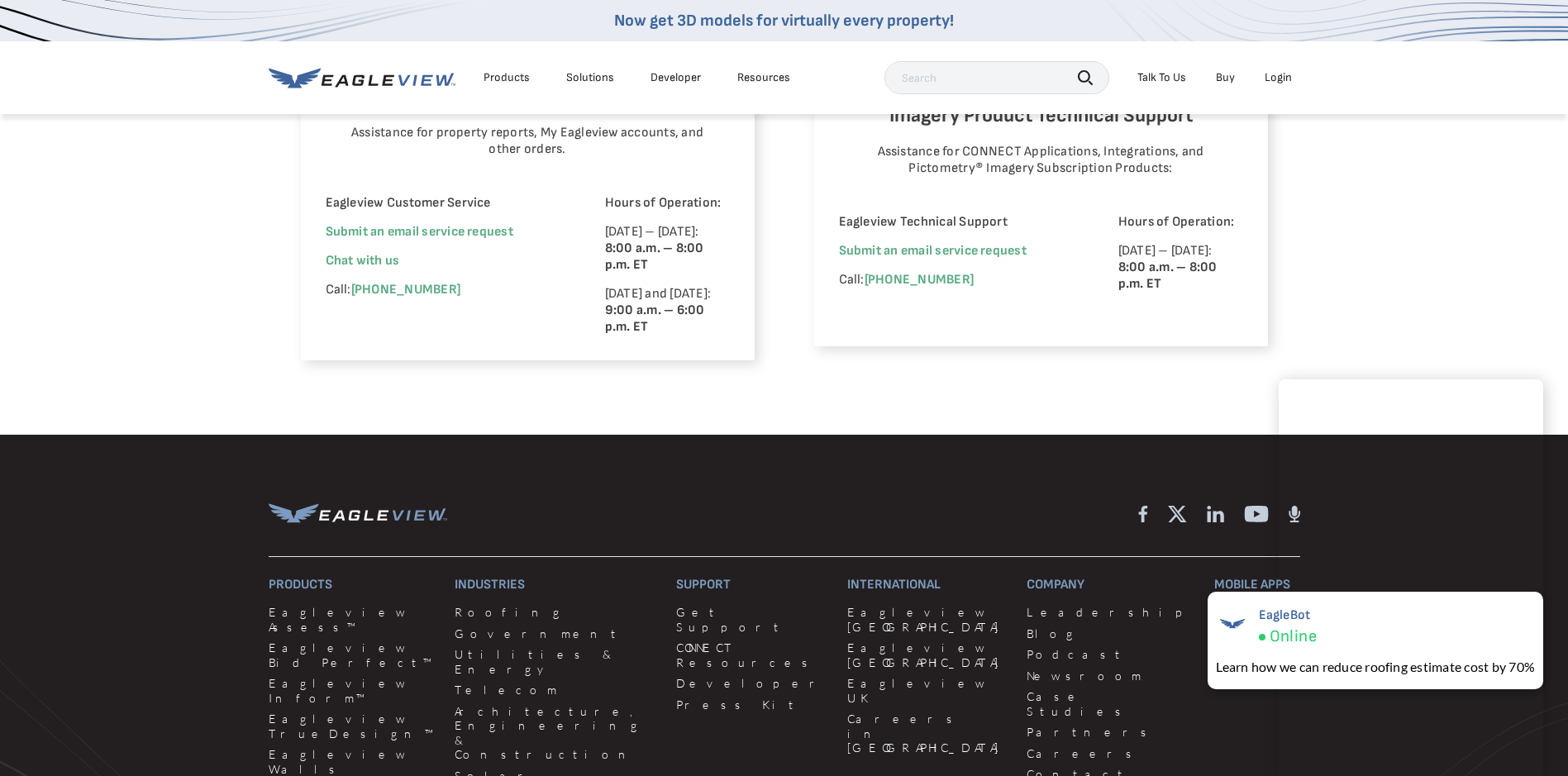
scroll to position [1322, 0]
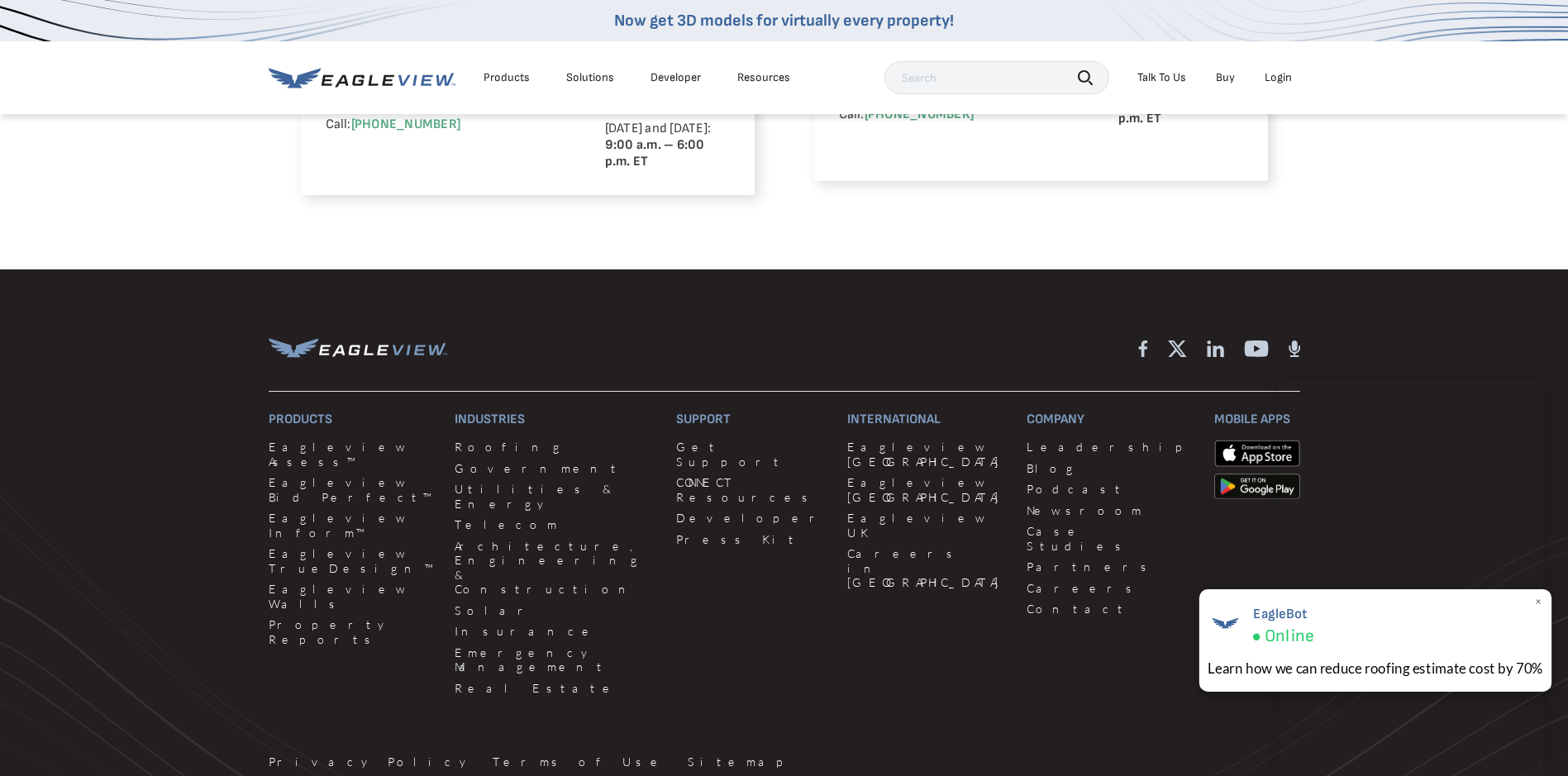
click at [1539, 600] on span "×" at bounding box center [1538, 602] width 9 height 18
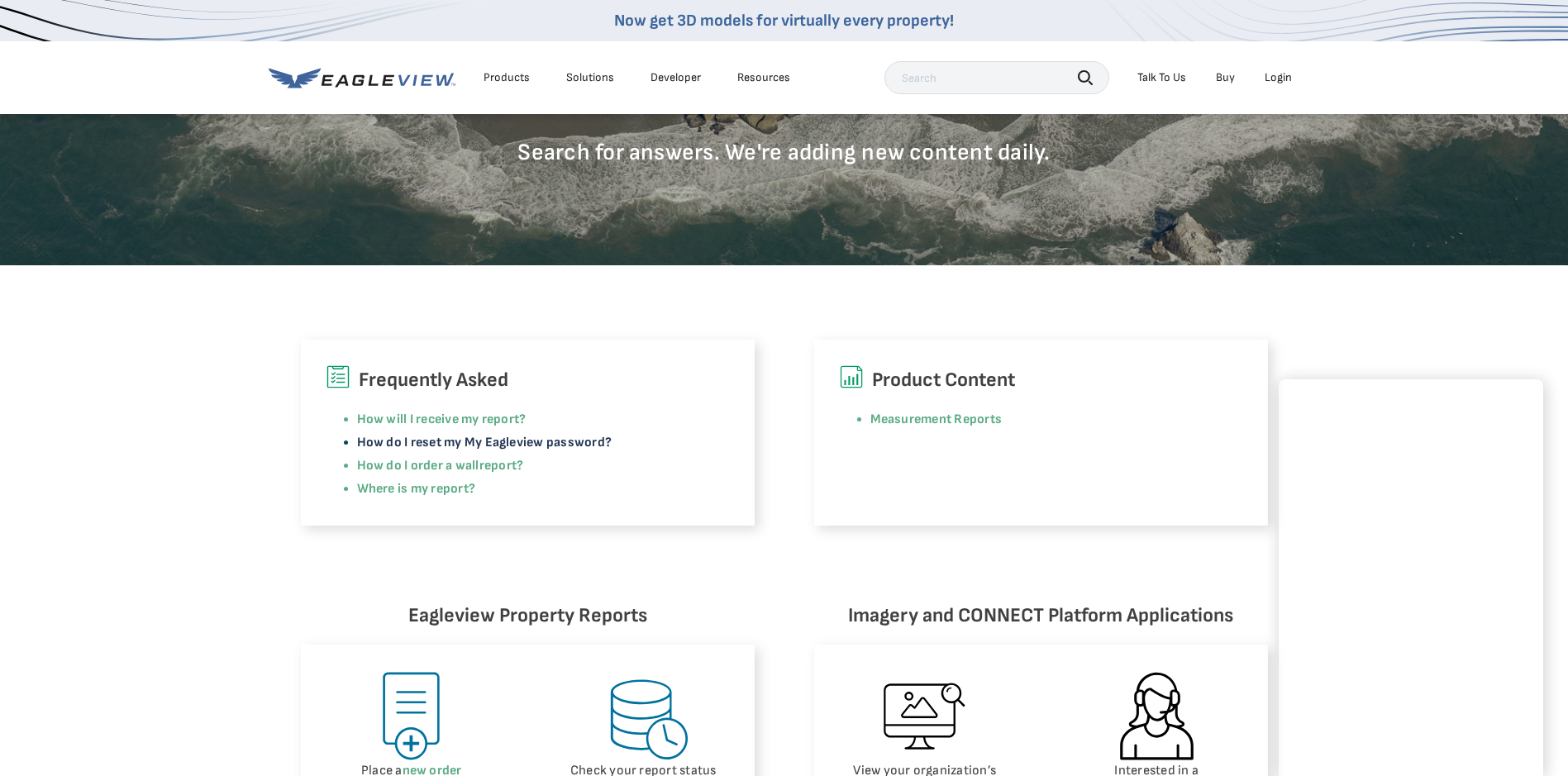
scroll to position [165, 0]
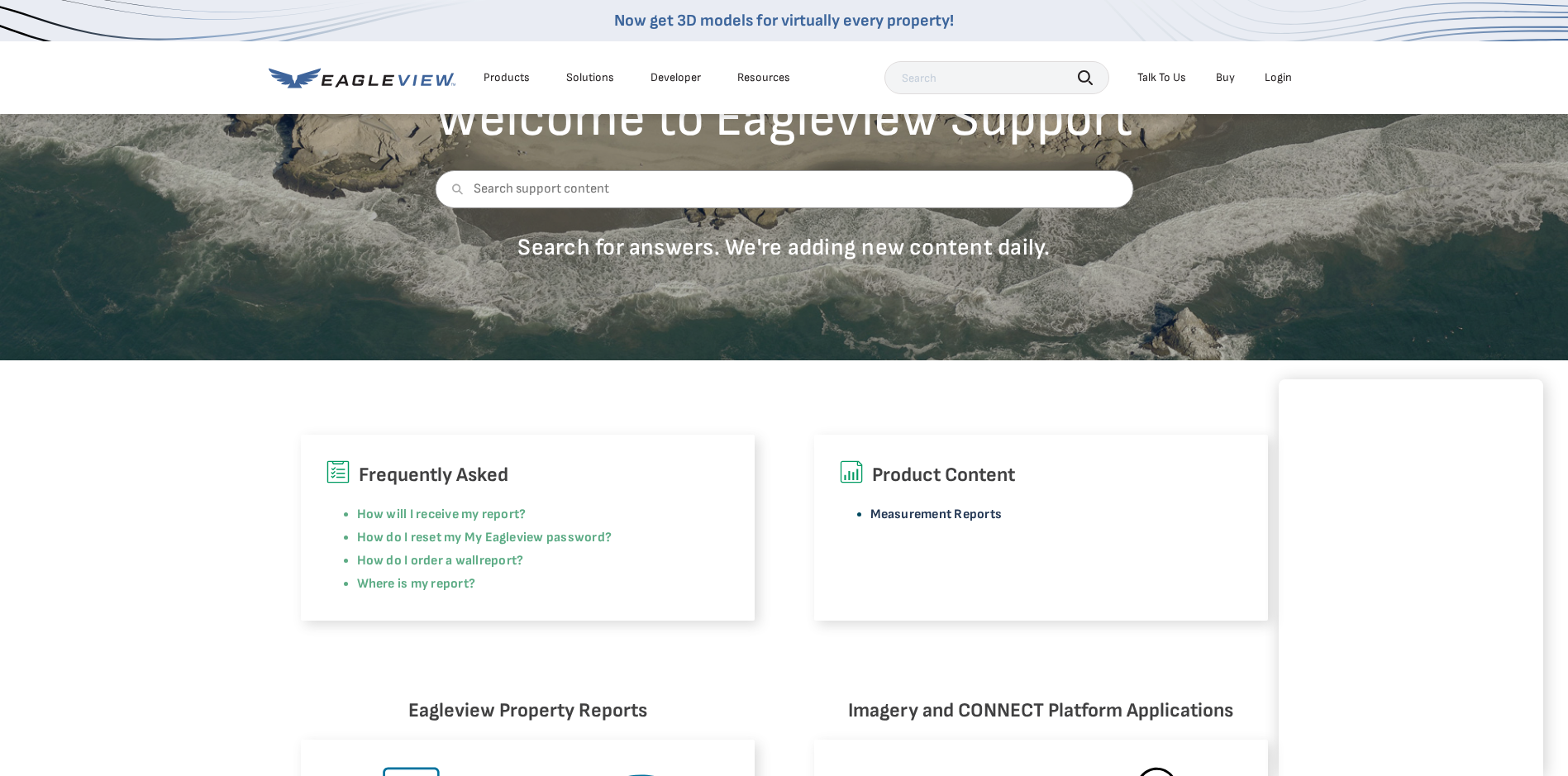
click at [906, 505] on li "Measurement Reports" at bounding box center [1057, 515] width 373 height 23
click at [908, 510] on link "Measurement Reports" at bounding box center [937, 514] width 132 height 16
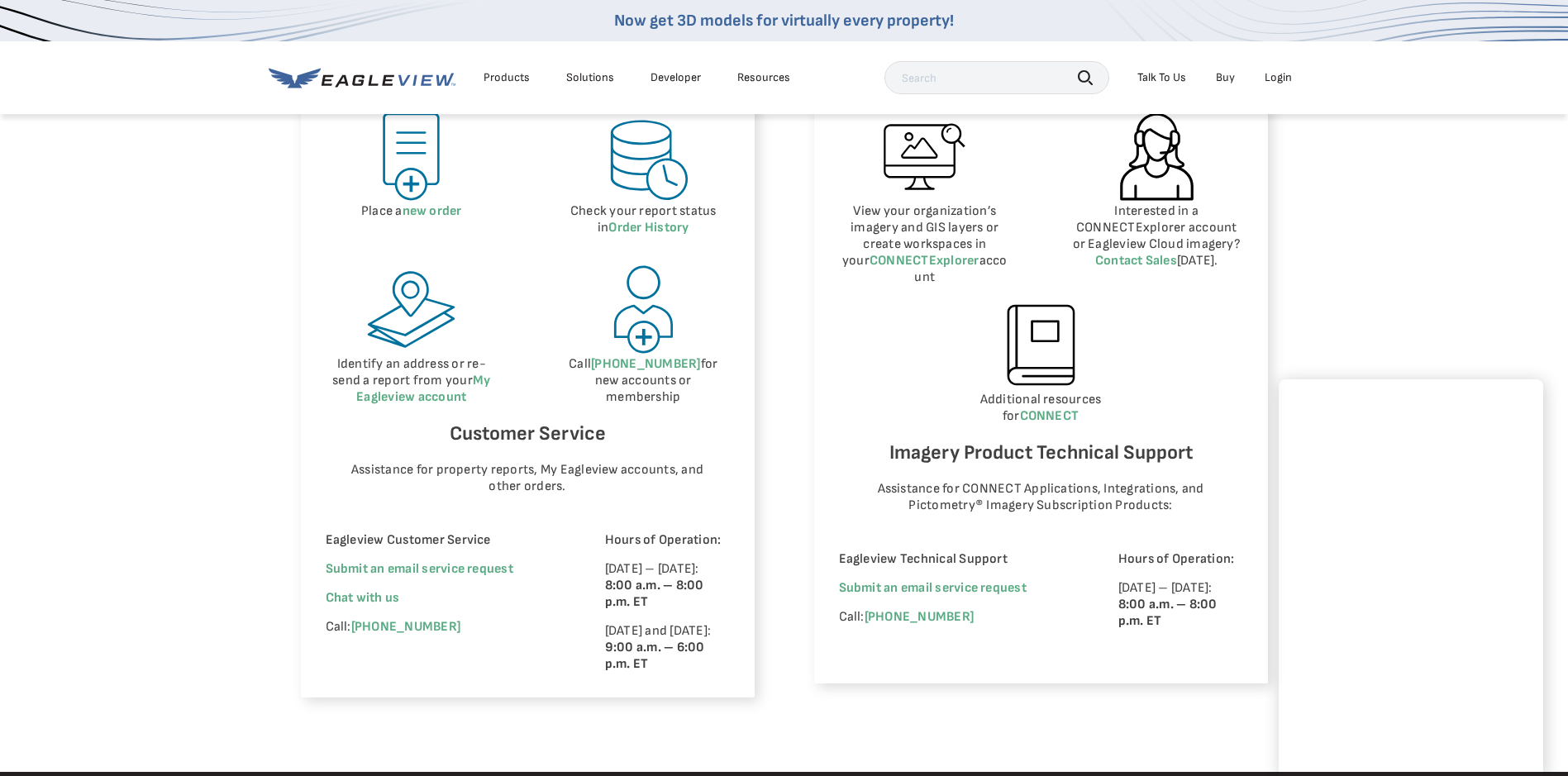
scroll to position [826, 0]
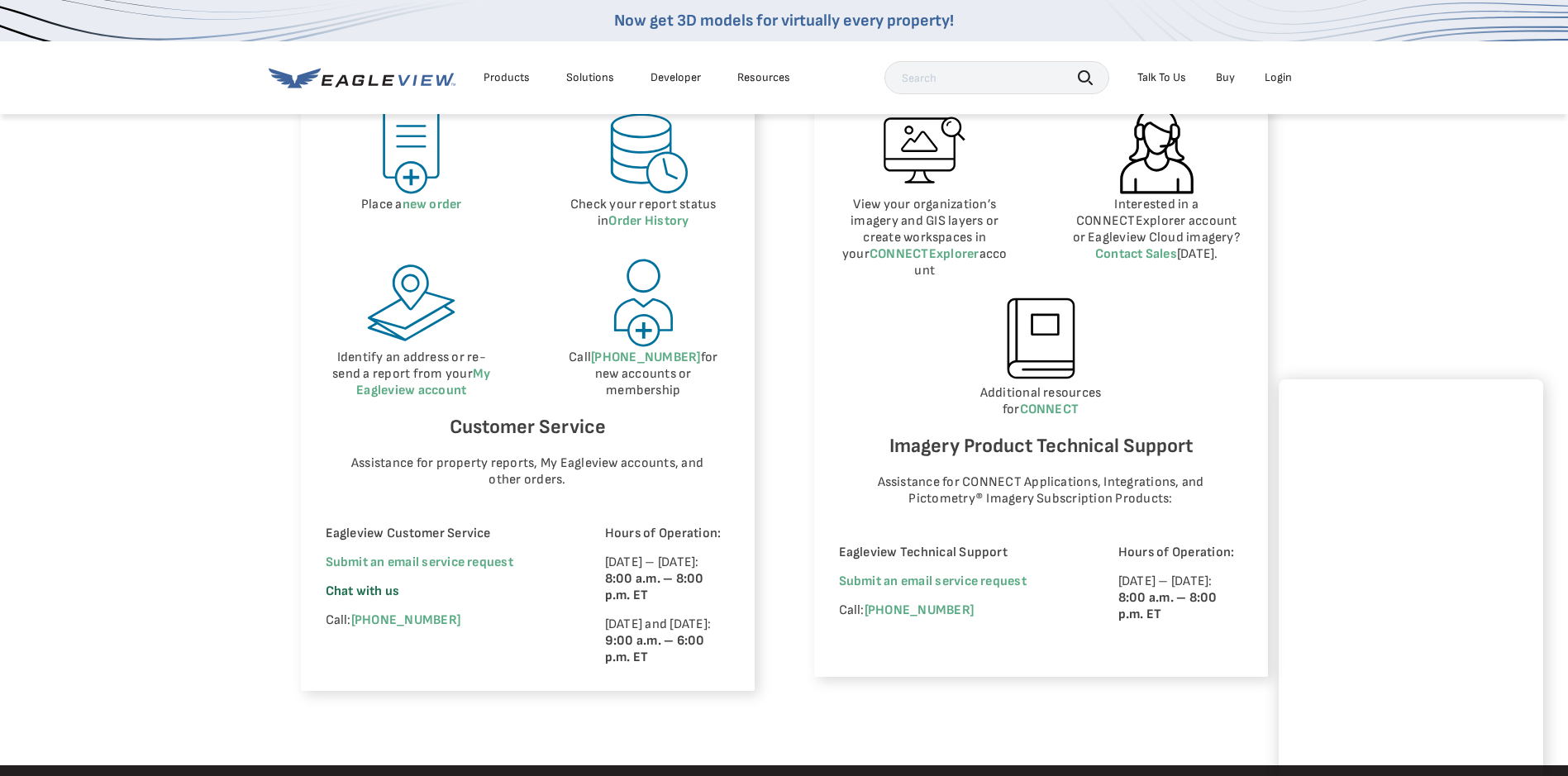
click at [350, 593] on span "Chat with us" at bounding box center [362, 592] width 74 height 16
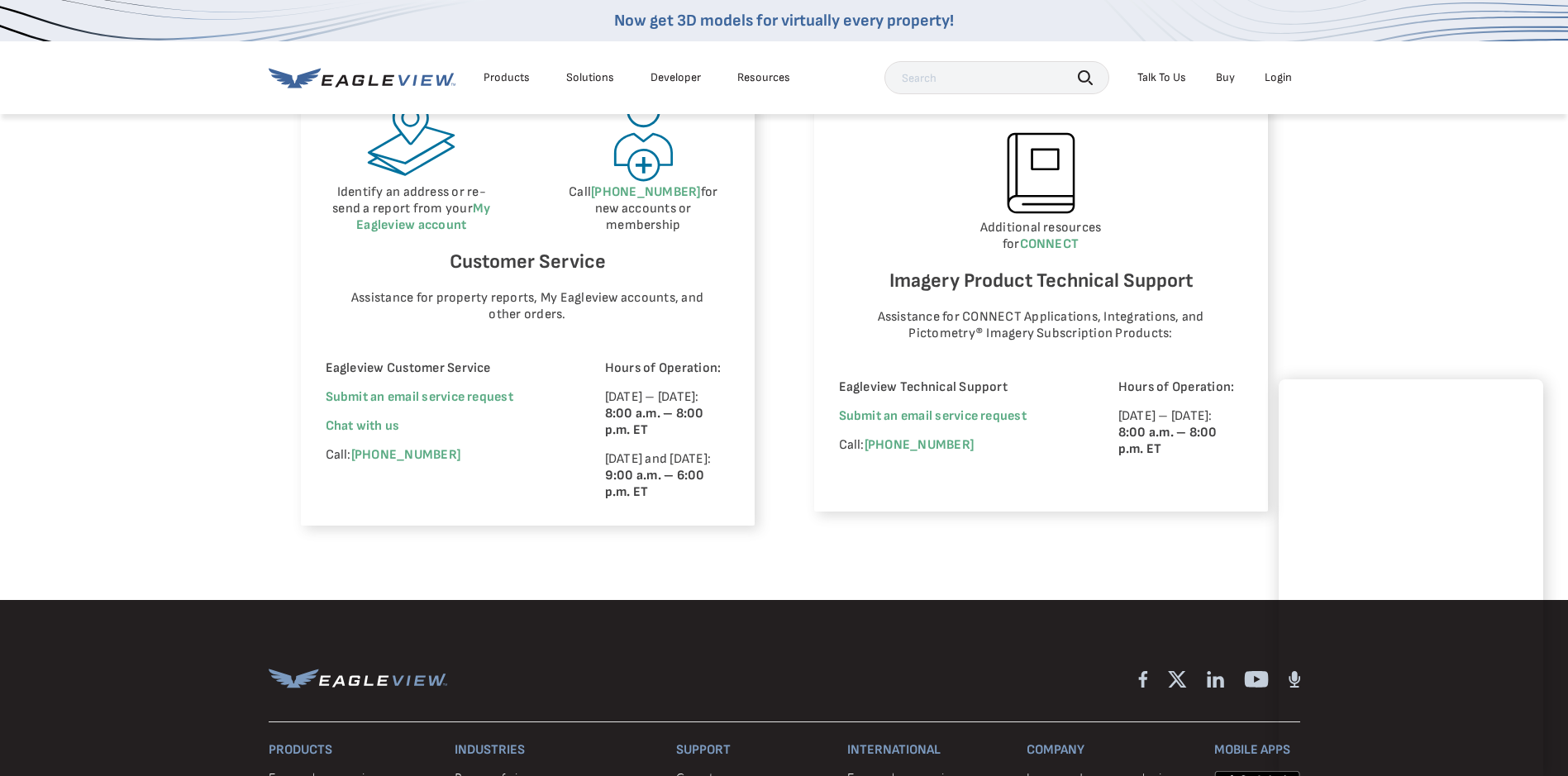
scroll to position [1074, 0]
